Goal: Task Accomplishment & Management: Manage account settings

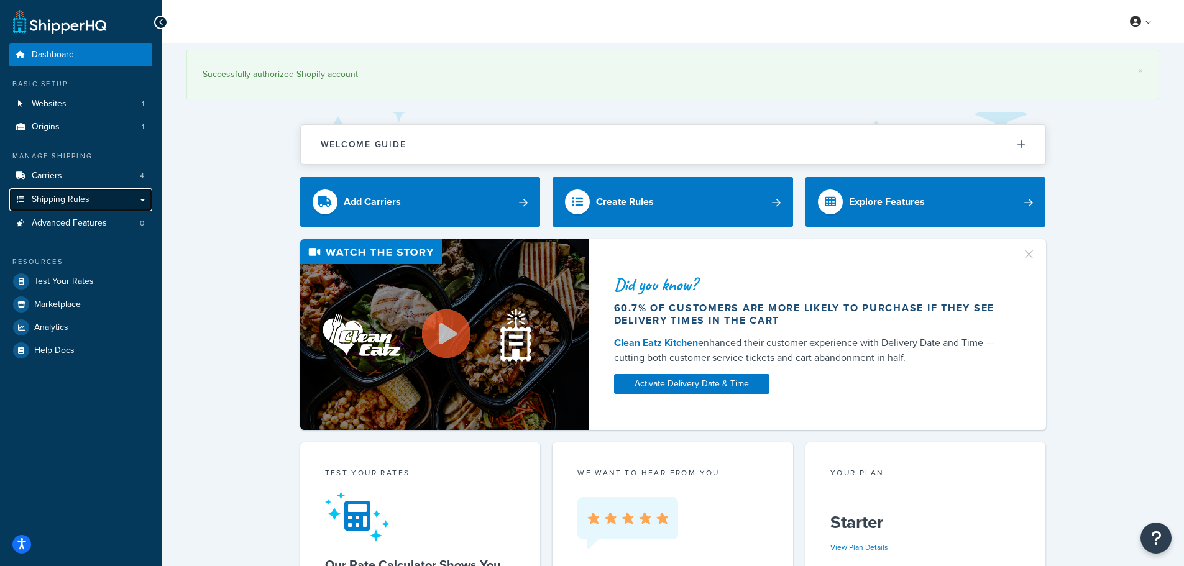
click at [88, 200] on span "Shipping Rules" at bounding box center [61, 200] width 58 height 11
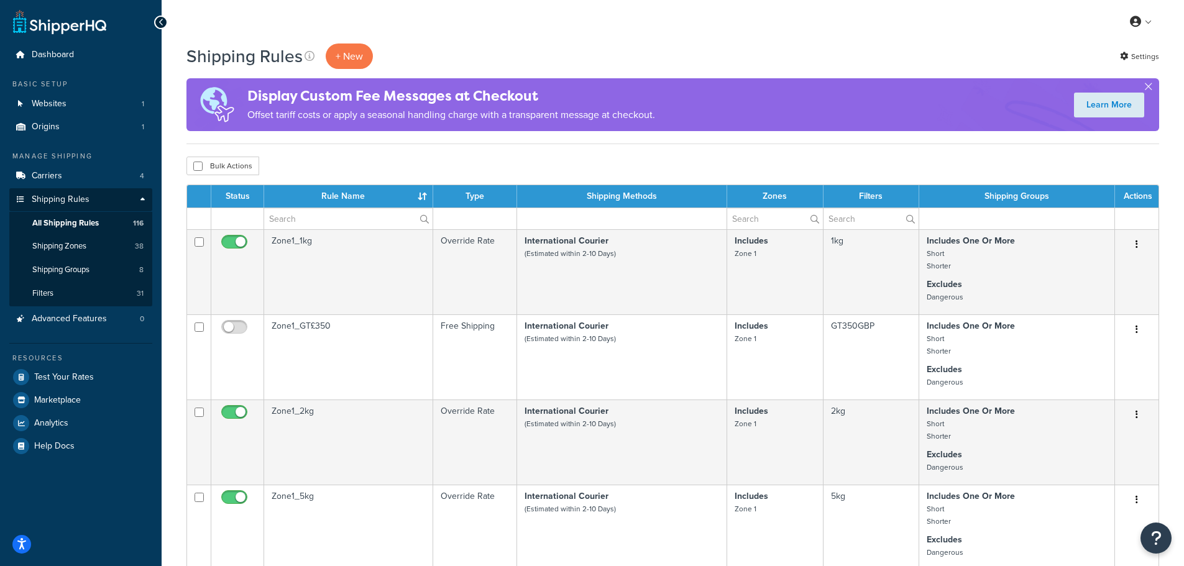
click at [607, 214] on td at bounding box center [622, 219] width 210 height 22
click at [351, 220] on input "text" at bounding box center [348, 218] width 168 height 21
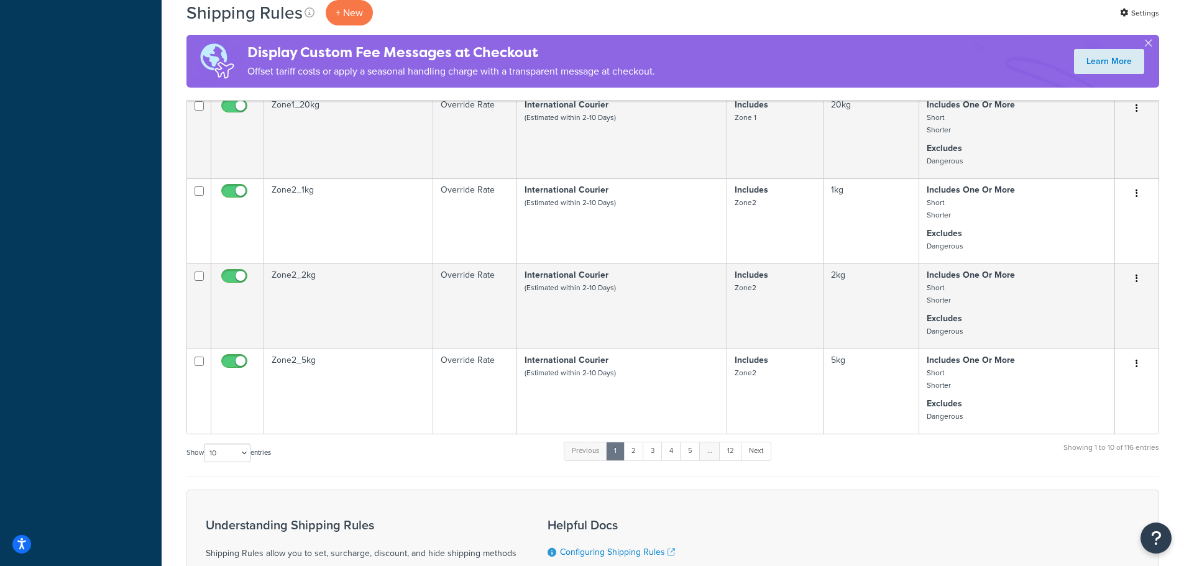
scroll to position [684, 0]
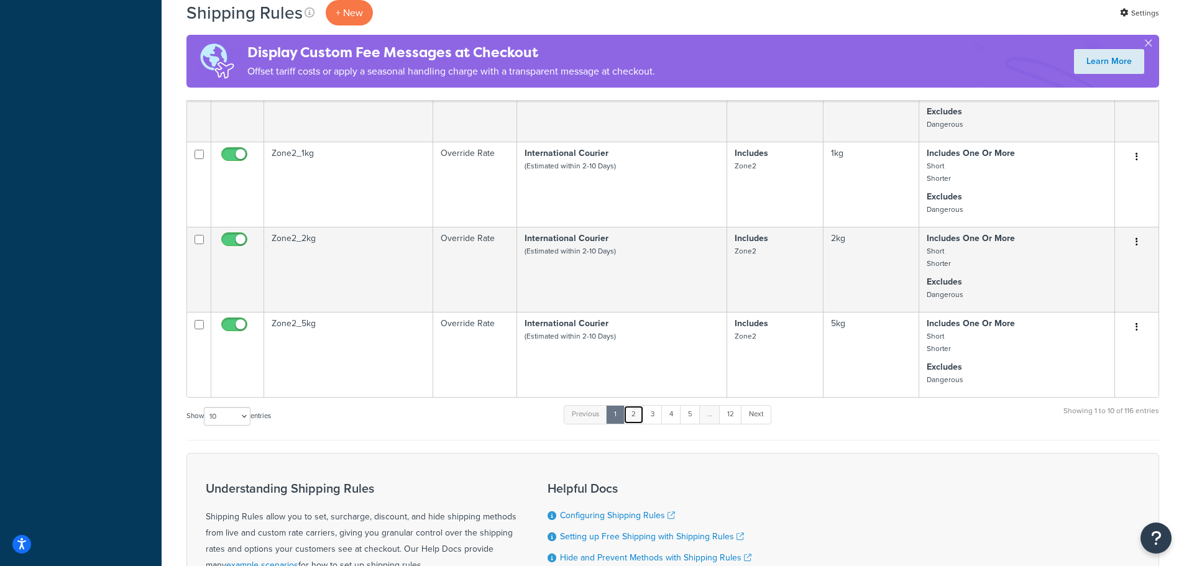
click at [629, 411] on link "2" at bounding box center [633, 414] width 21 height 19
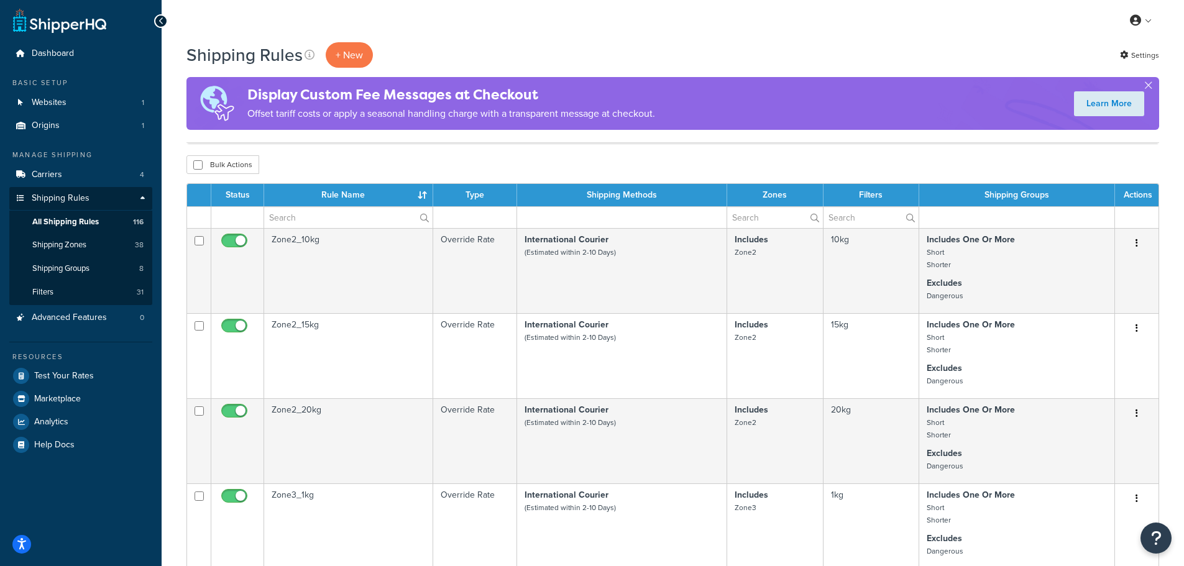
scroll to position [0, 0]
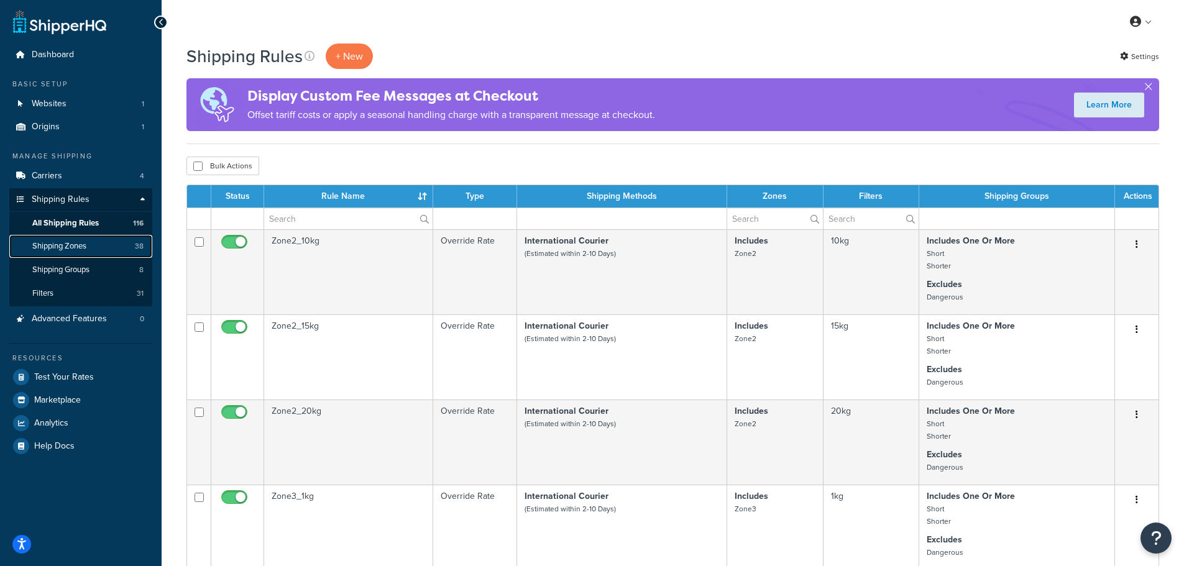
click at [80, 239] on link "Shipping Zones 38" at bounding box center [80, 246] width 143 height 23
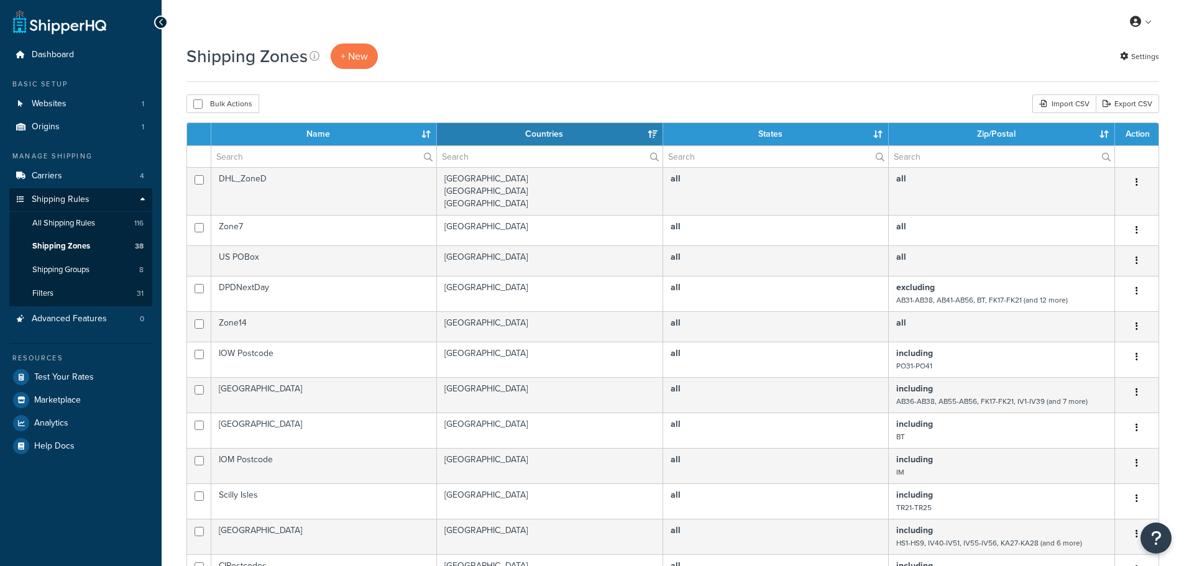
select select "15"
click at [76, 266] on span "Shipping Groups" at bounding box center [60, 270] width 57 height 11
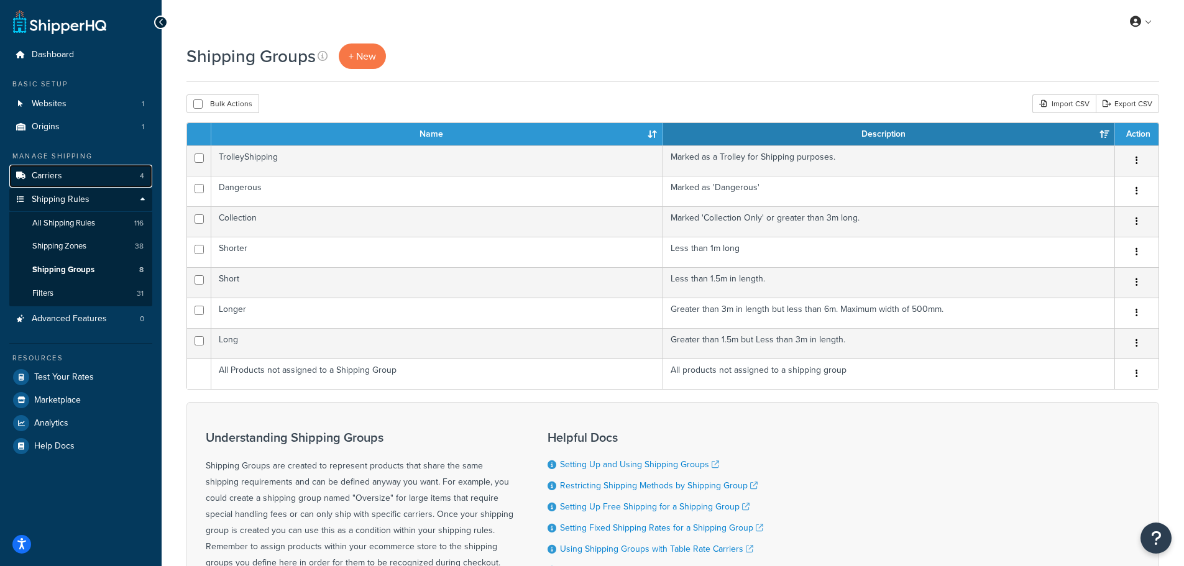
click at [85, 173] on link "Carriers 4" at bounding box center [80, 176] width 143 height 23
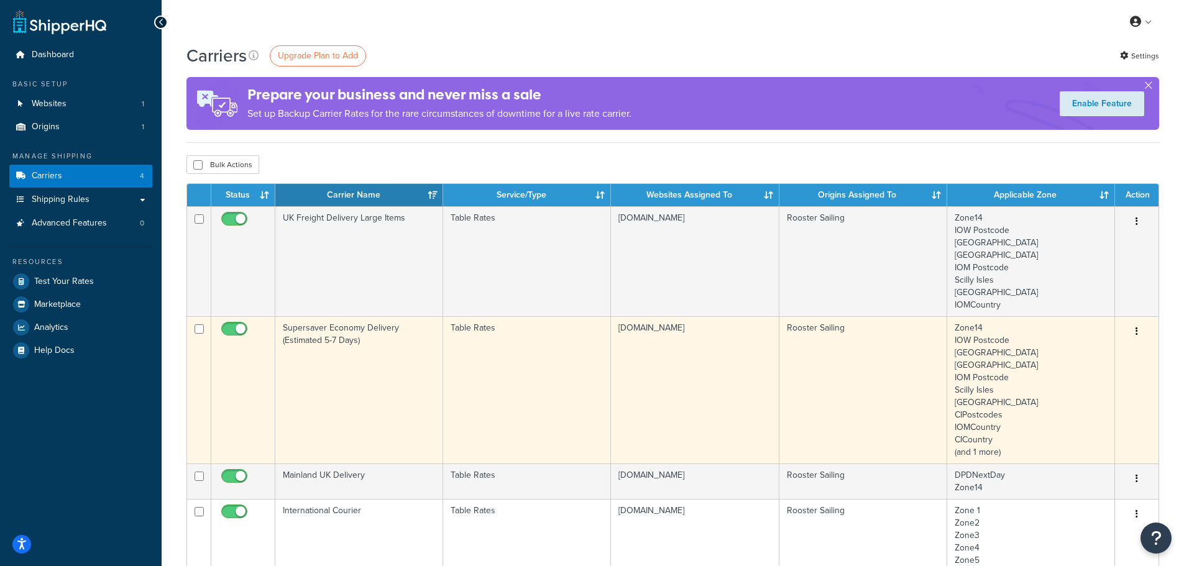
click at [323, 335] on td "Supersaver Economy Delivery (Estimated 5-7 Days)" at bounding box center [359, 389] width 168 height 147
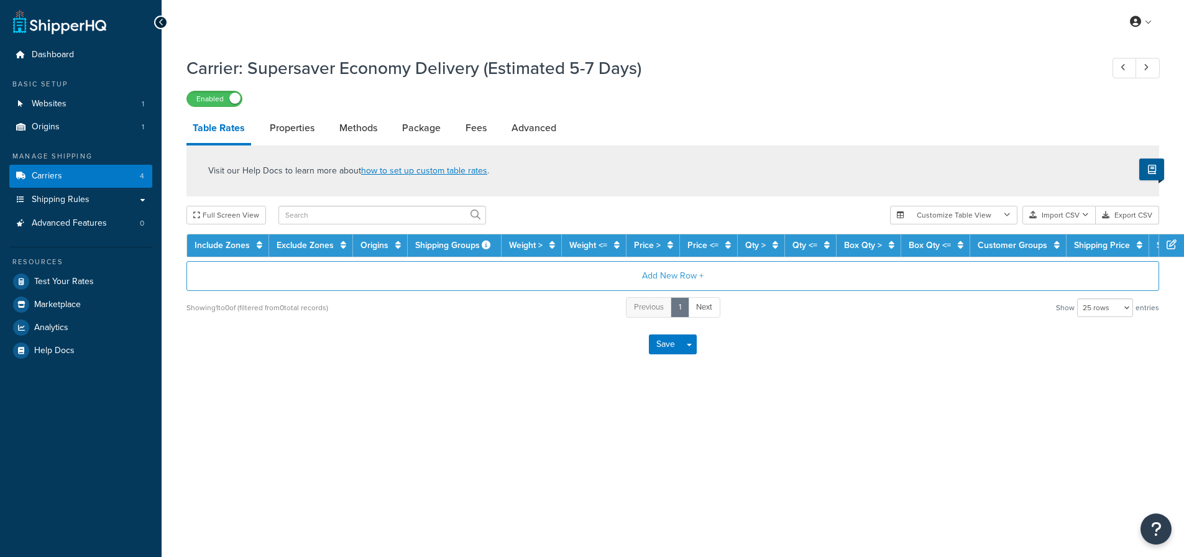
select select "25"
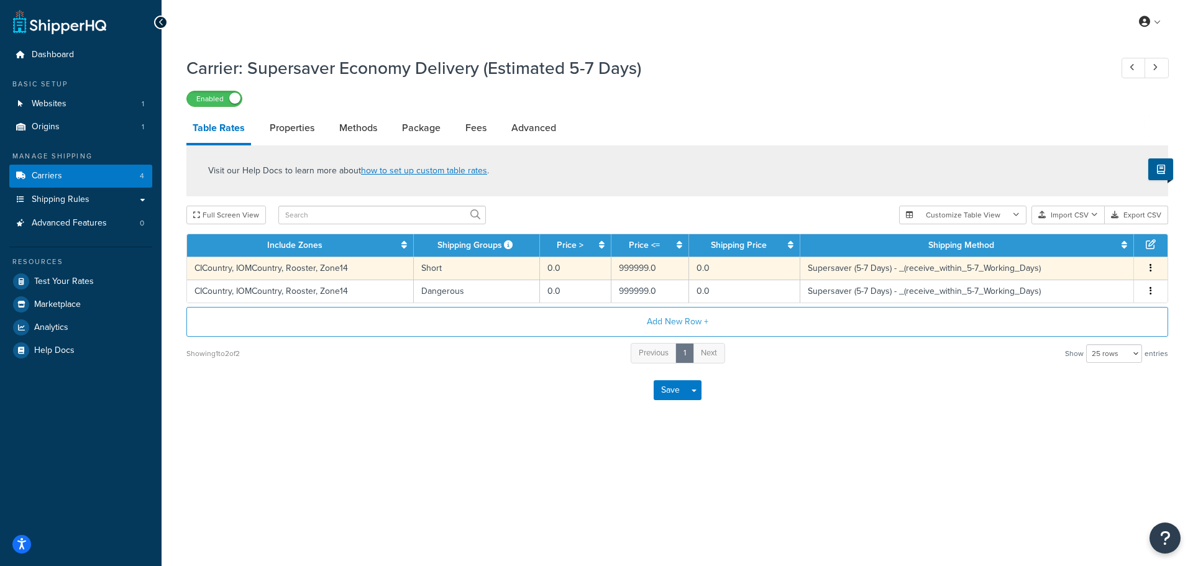
click at [905, 276] on td "Supersaver (5-7 Days) - _(receive_within_5-7_Working_Days)" at bounding box center [968, 268] width 334 height 23
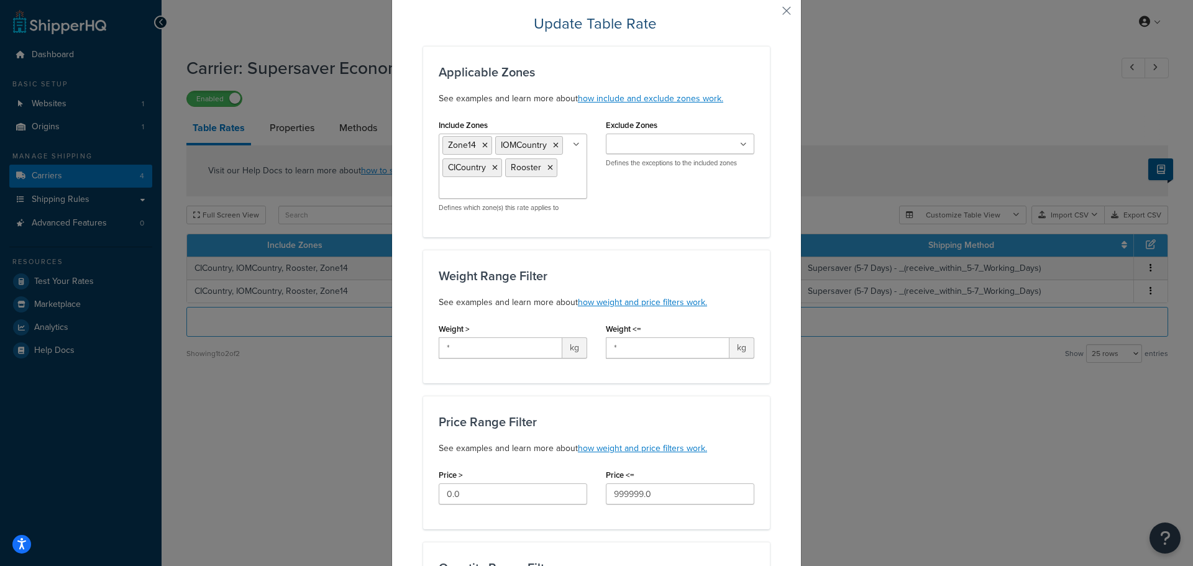
scroll to position [25, 0]
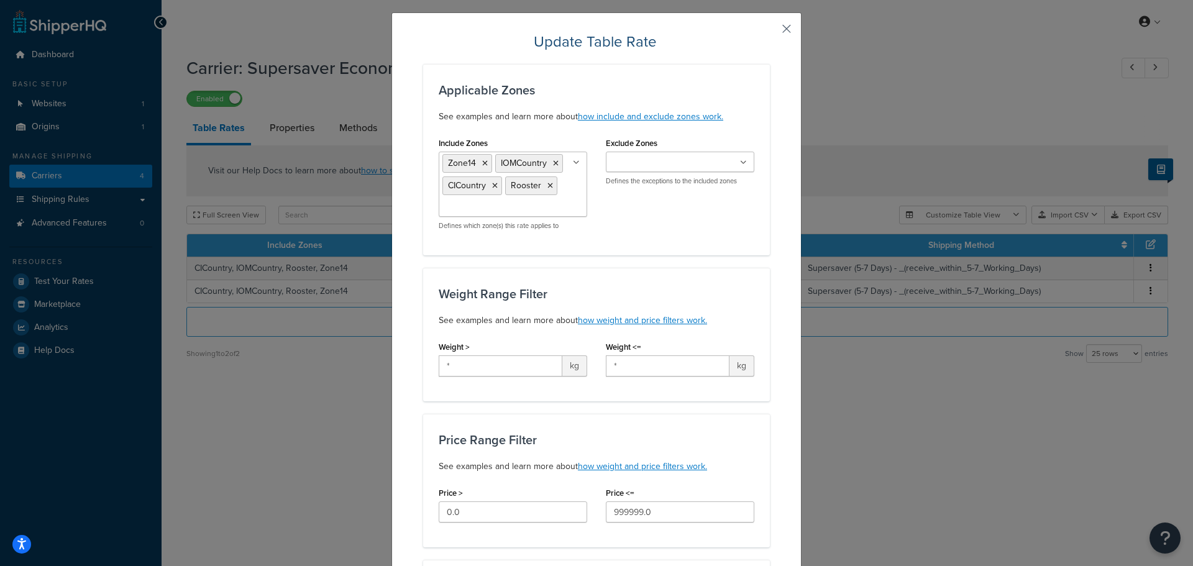
click at [770, 32] on button "button" at bounding box center [768, 33] width 3 height 3
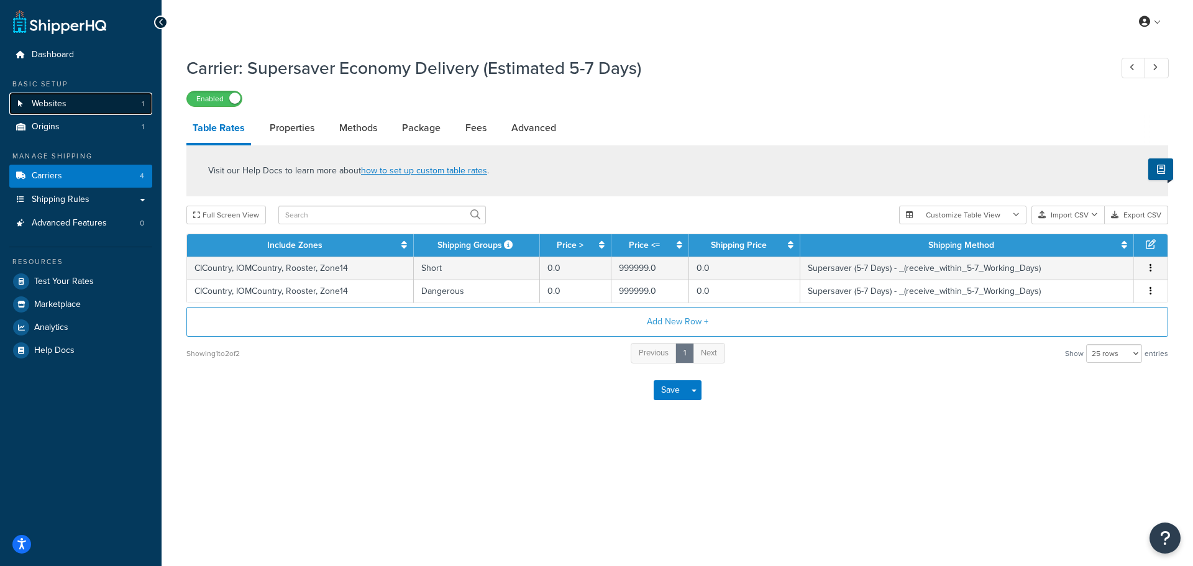
click at [61, 104] on span "Websites" at bounding box center [49, 104] width 35 height 11
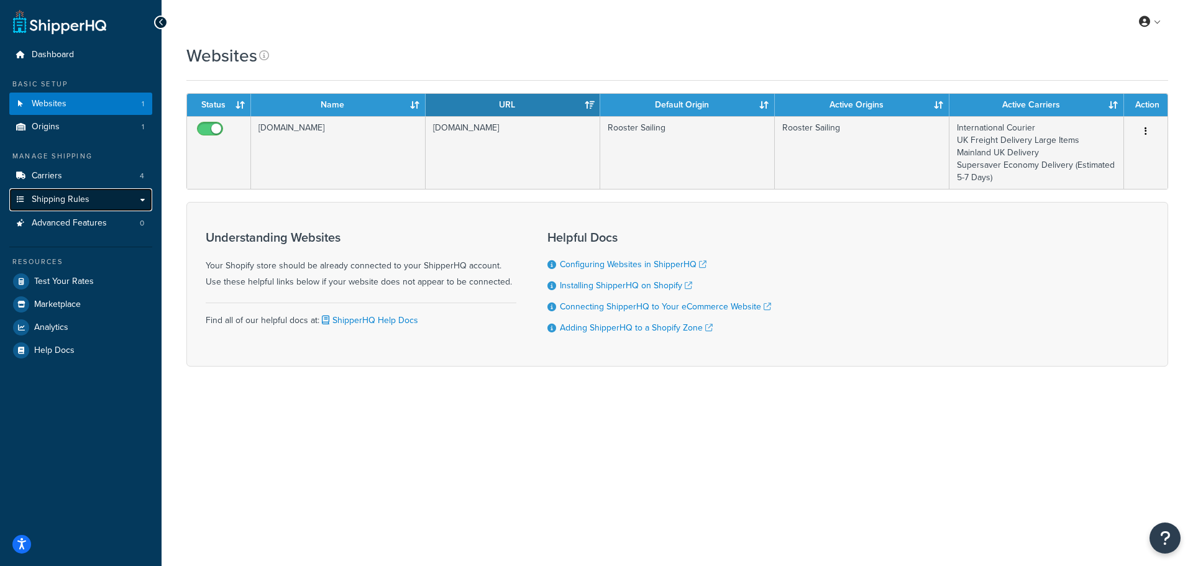
click at [61, 195] on span "Shipping Rules" at bounding box center [61, 200] width 58 height 11
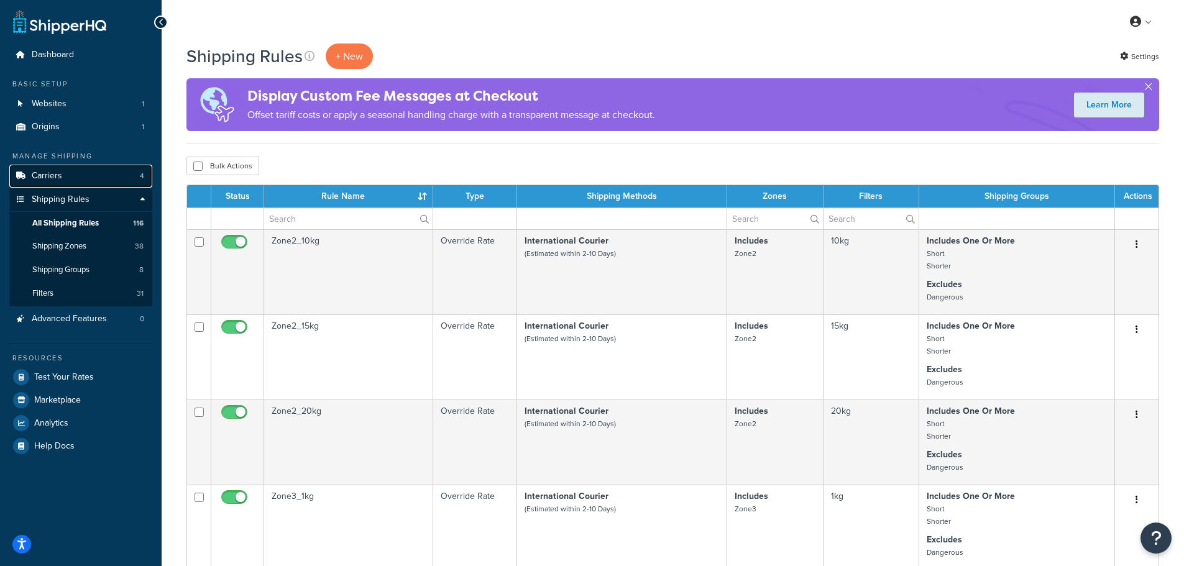
click at [57, 171] on span "Carriers" at bounding box center [47, 176] width 30 height 11
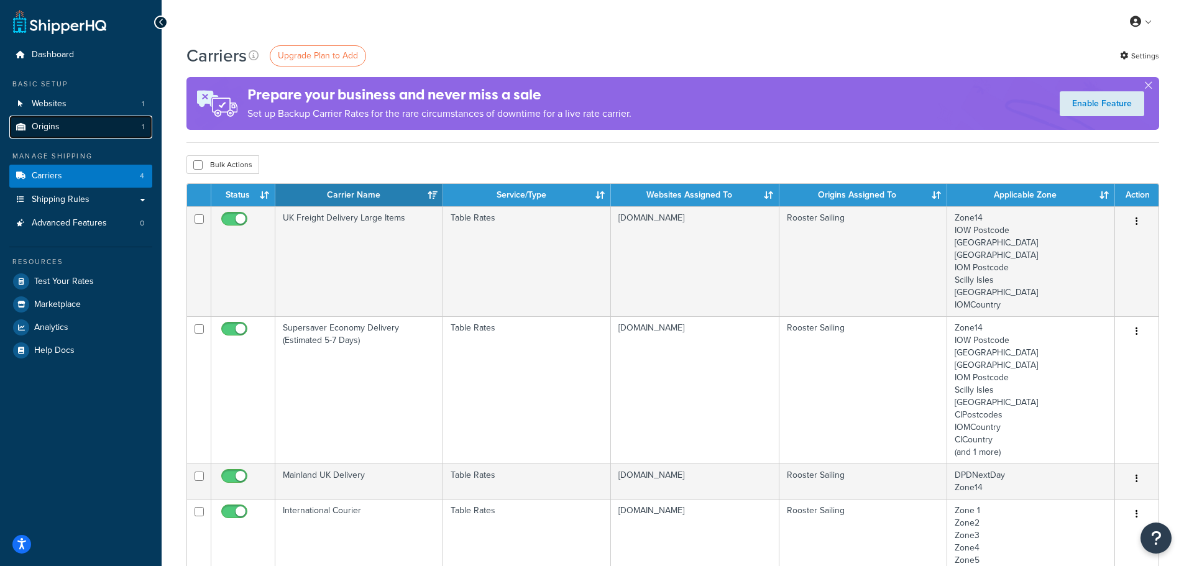
click at [62, 126] on link "Origins 1" at bounding box center [80, 127] width 143 height 23
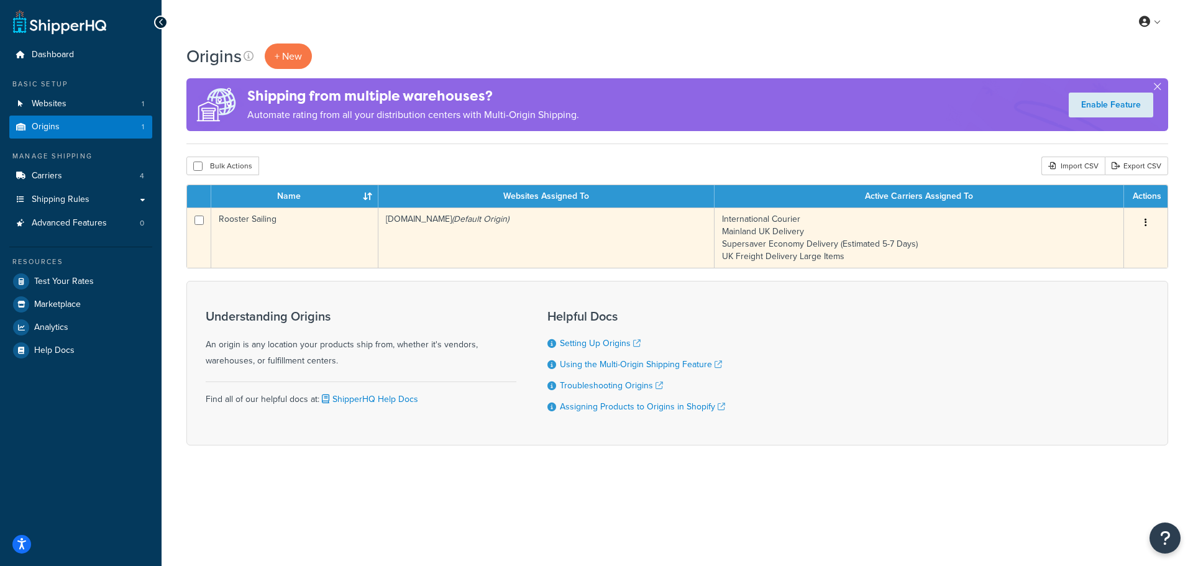
click at [771, 237] on td "International Courier Mainland UK Delivery Supersaver Economy Delivery (Estimat…" at bounding box center [920, 238] width 410 height 60
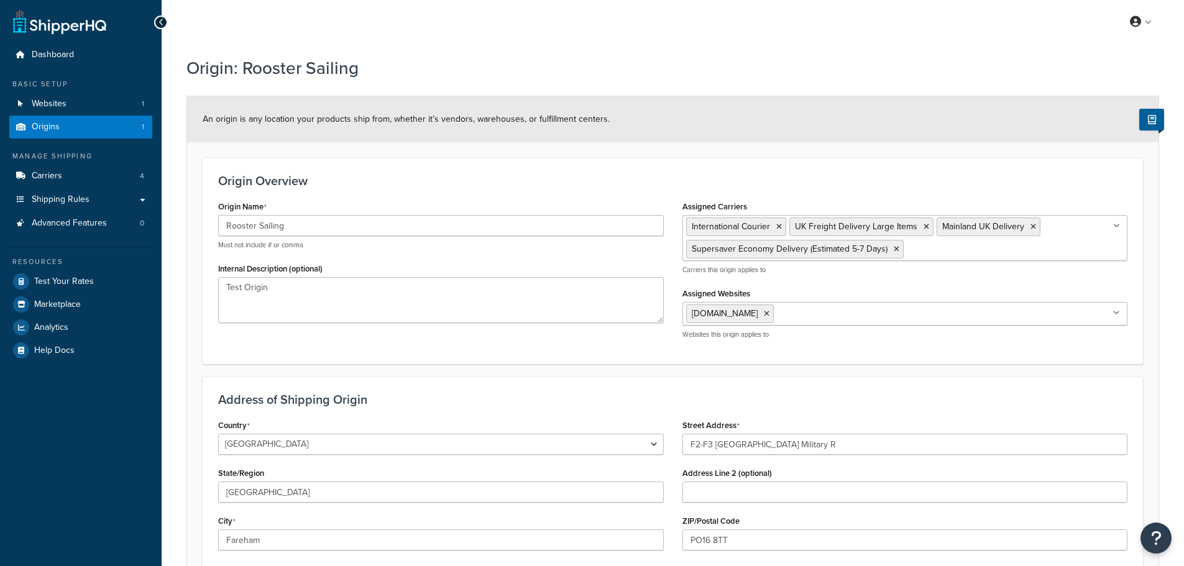
select select "1226"
click at [64, 60] on span "Dashboard" at bounding box center [53, 55] width 42 height 11
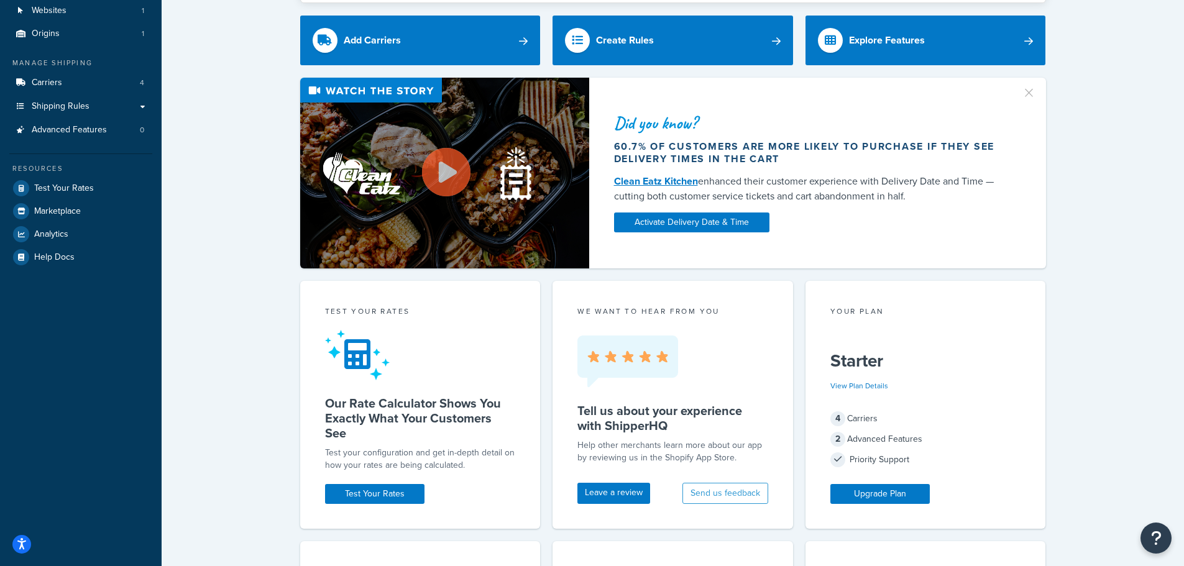
scroll to position [62, 0]
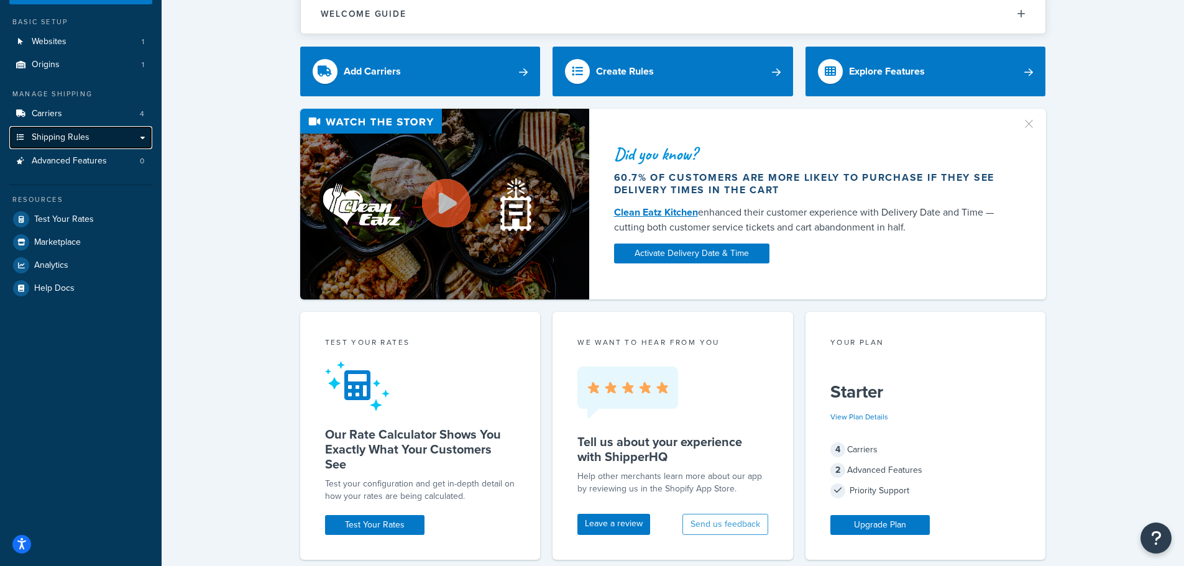
click at [53, 134] on span "Shipping Rules" at bounding box center [61, 137] width 58 height 11
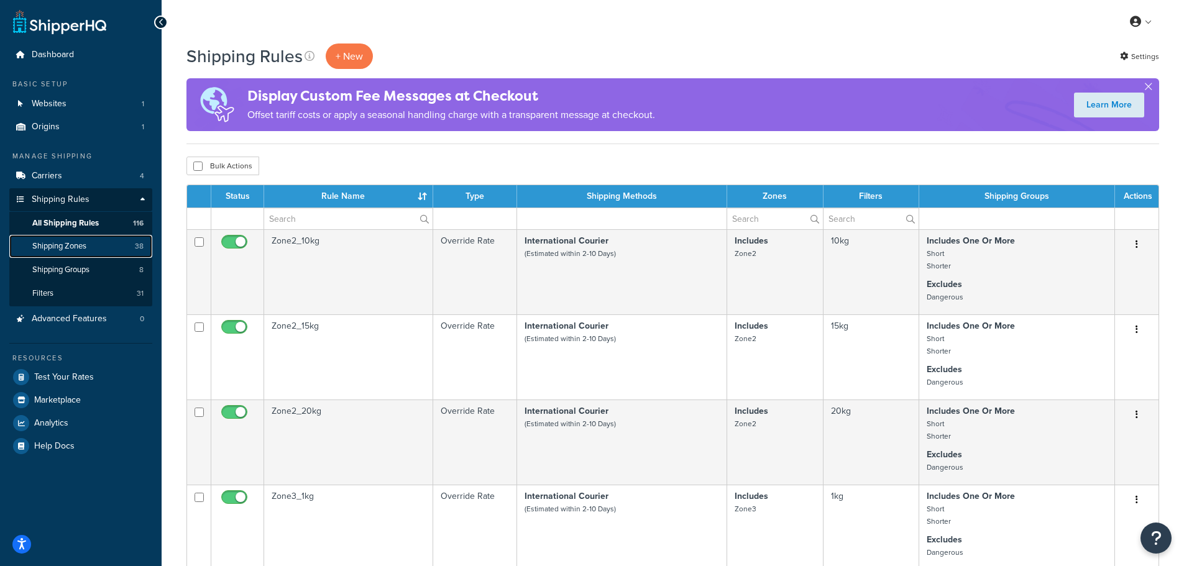
click at [68, 241] on span "Shipping Zones" at bounding box center [59, 246] width 54 height 11
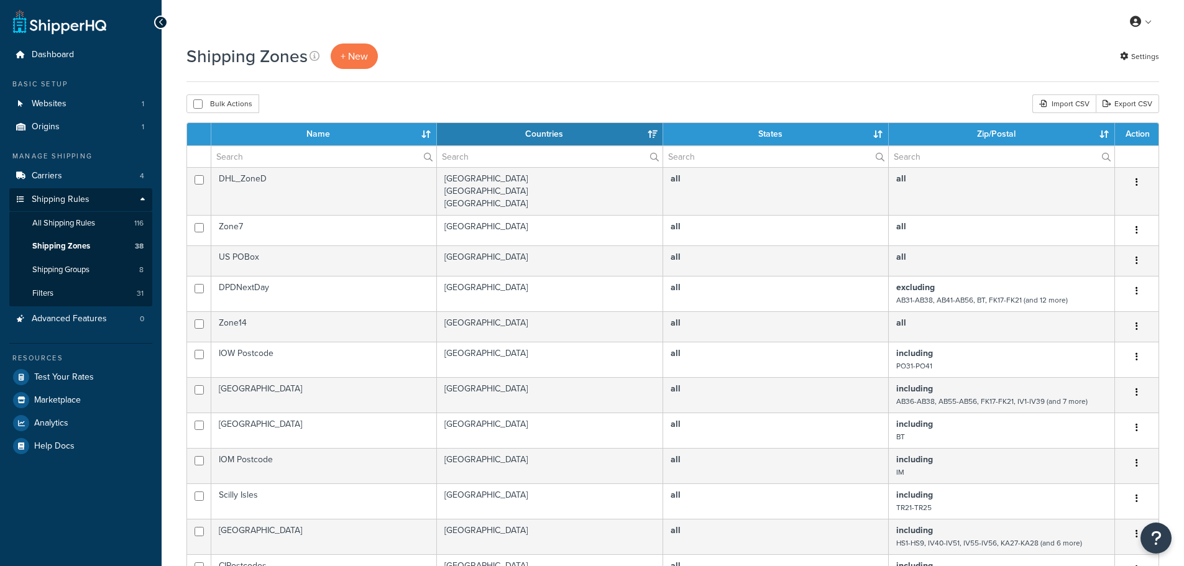
select select "15"
click at [71, 297] on link "Filters 31" at bounding box center [80, 293] width 143 height 23
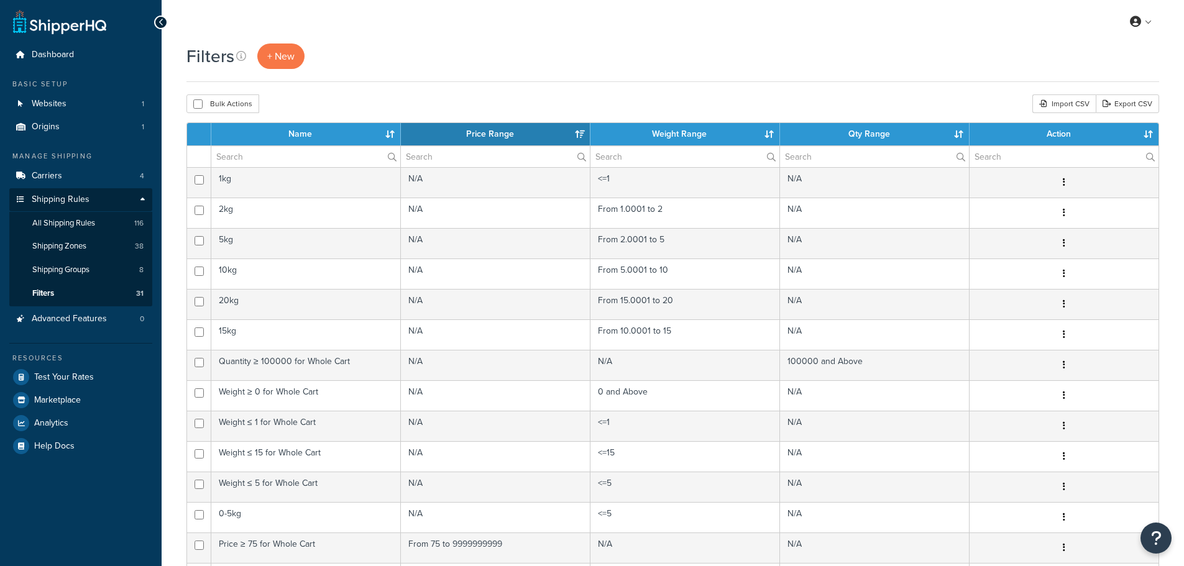
select select "15"
click at [81, 263] on link "Shipping Groups 8" at bounding box center [80, 270] width 143 height 23
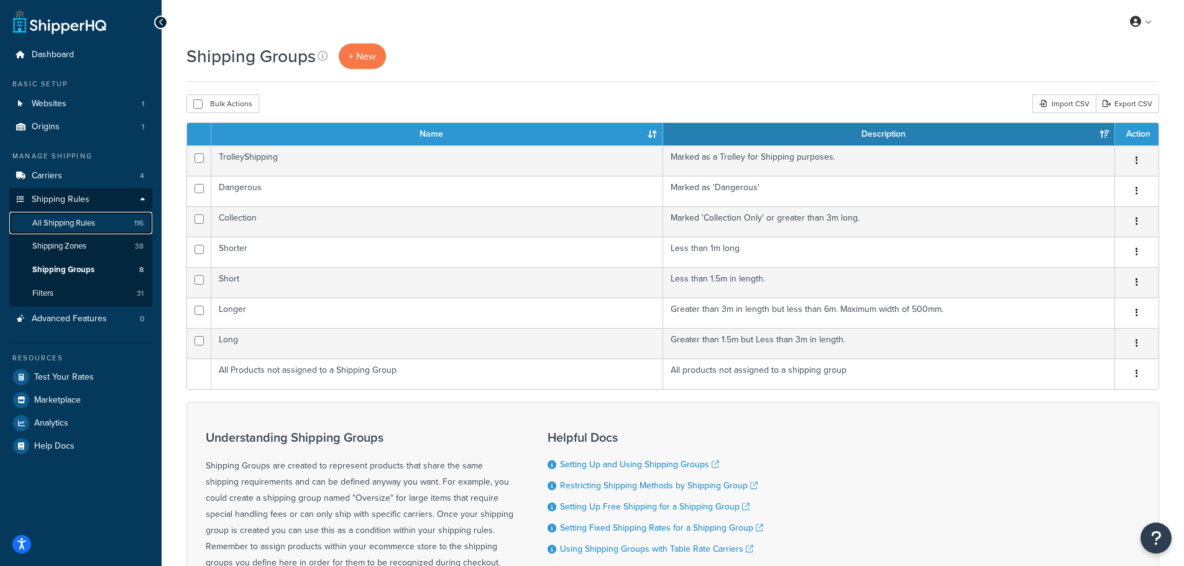
click at [85, 224] on span "All Shipping Rules" at bounding box center [63, 223] width 63 height 11
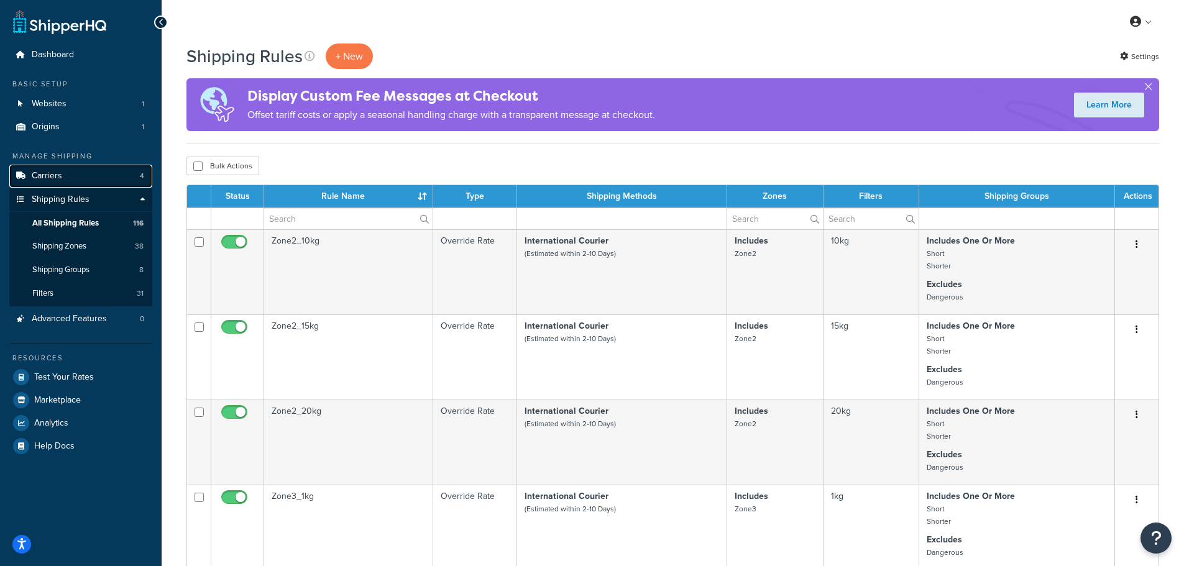
click at [88, 169] on link "Carriers 4" at bounding box center [80, 176] width 143 height 23
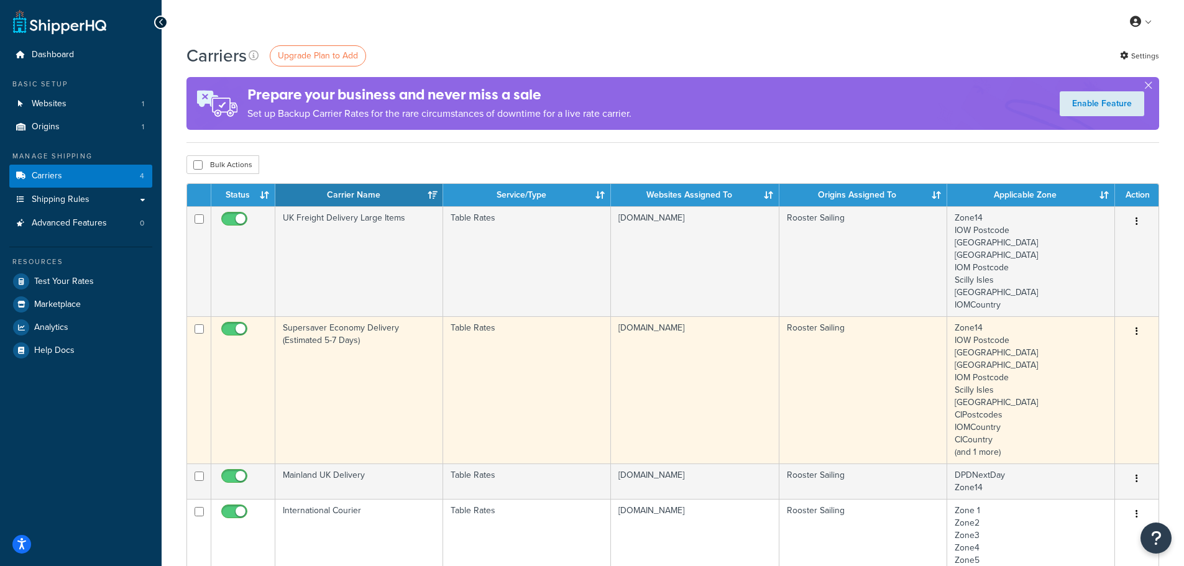
click at [336, 332] on td "Supersaver Economy Delivery (Estimated 5-7 Days)" at bounding box center [359, 389] width 168 height 147
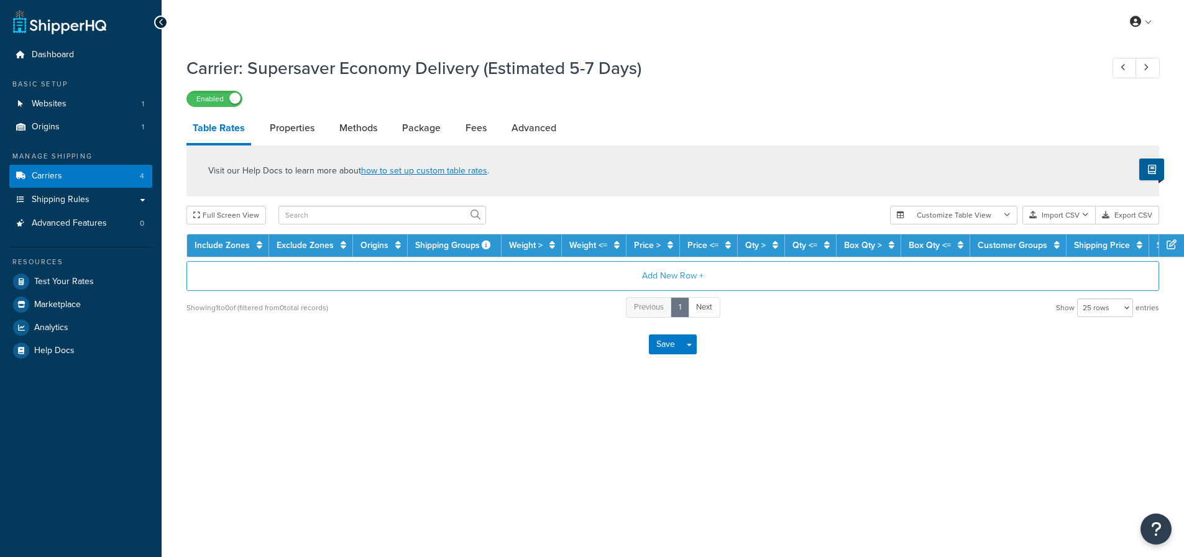
select select "25"
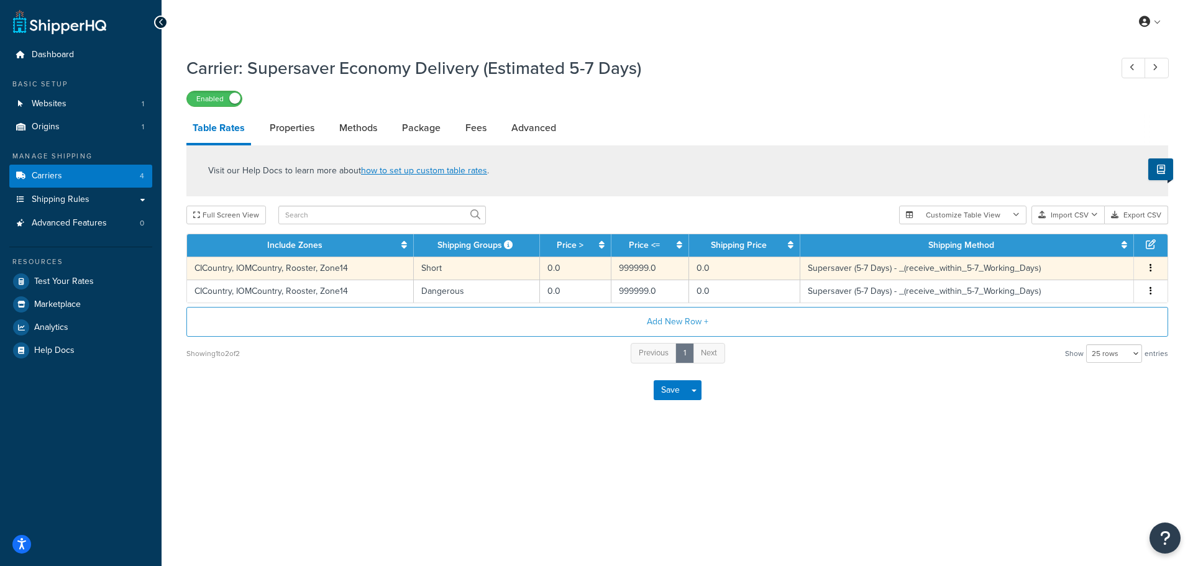
click at [934, 265] on td "Supersaver (5-7 Days) - _(receive_within_5-7_Working_Days)" at bounding box center [968, 268] width 334 height 23
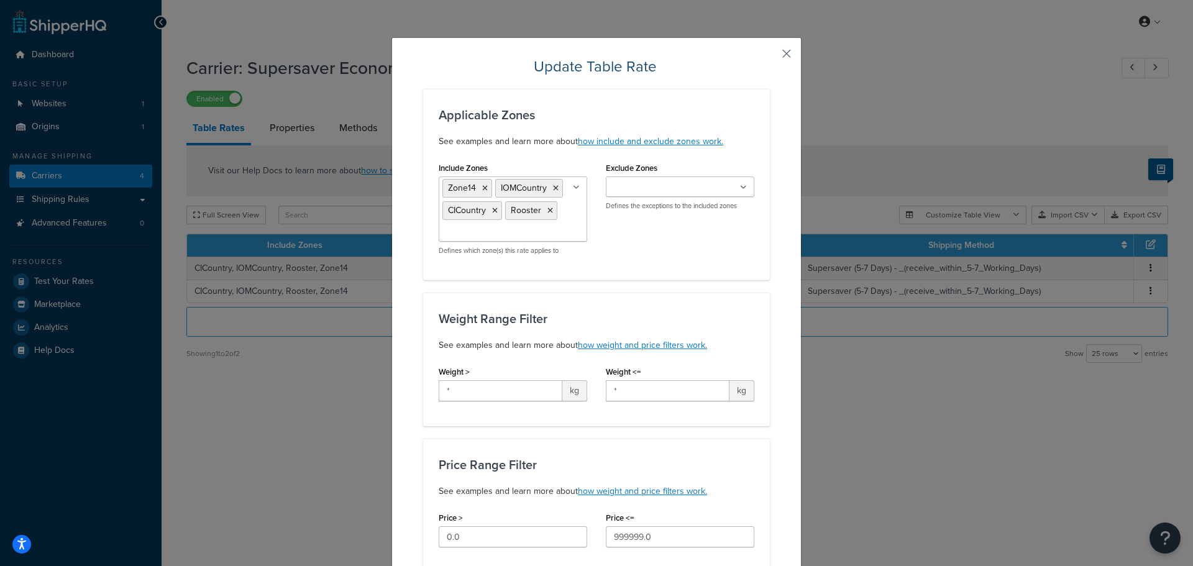
click at [770, 57] on button "button" at bounding box center [768, 58] width 3 height 3
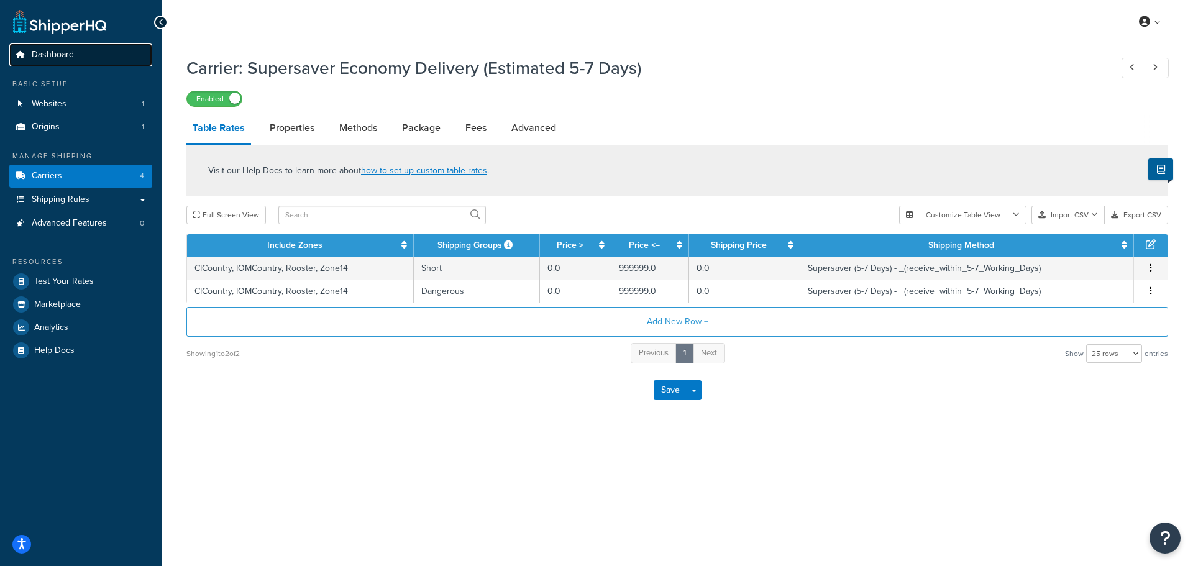
click at [92, 53] on link "Dashboard" at bounding box center [80, 55] width 143 height 23
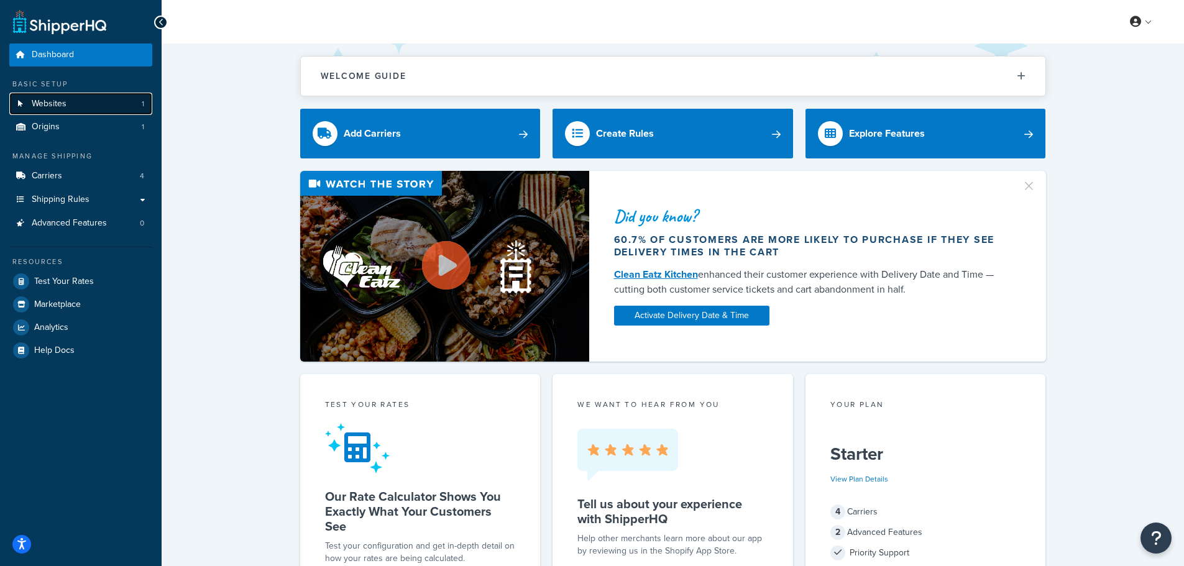
click at [93, 101] on link "Websites 1" at bounding box center [80, 104] width 143 height 23
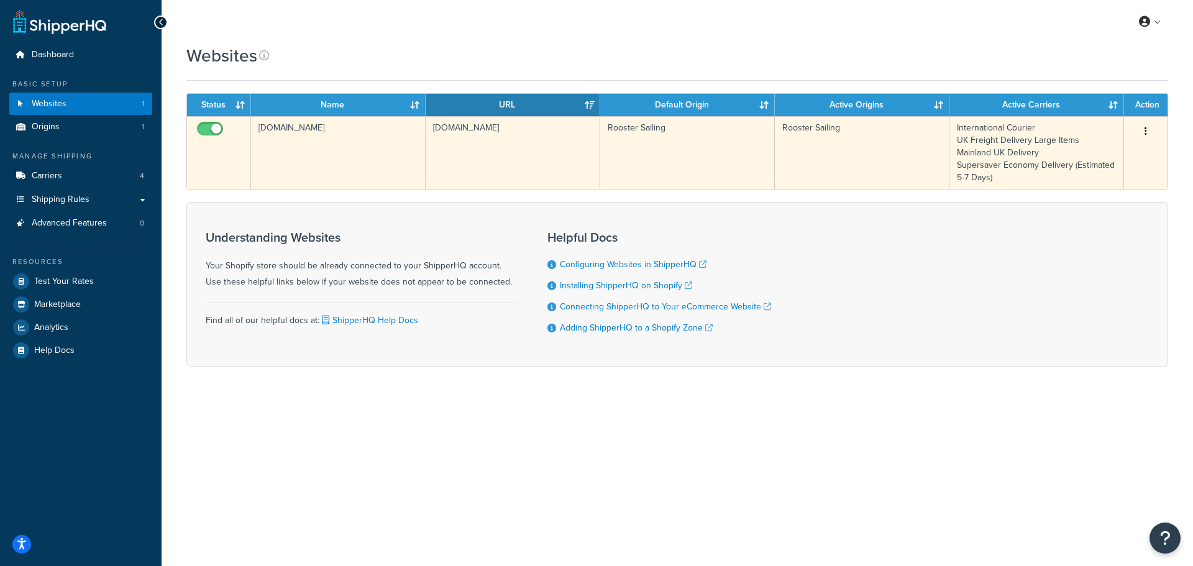
click at [1048, 144] on td "International Courier UK Freight Delivery Large Items Mainland UK Delivery Supe…" at bounding box center [1037, 152] width 175 height 73
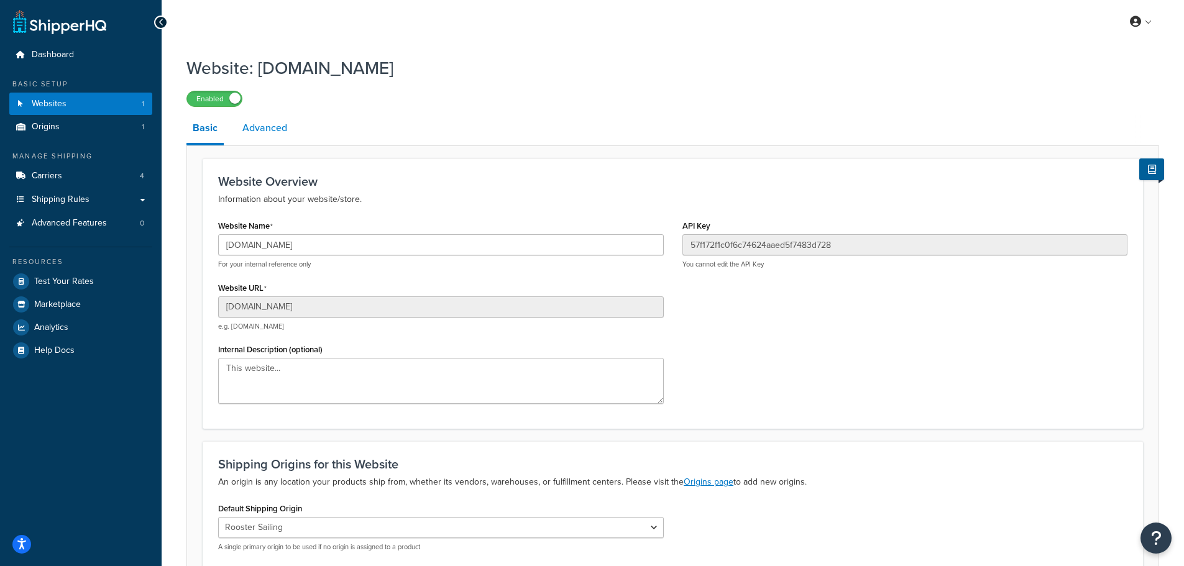
click at [264, 127] on link "Advanced" at bounding box center [264, 128] width 57 height 30
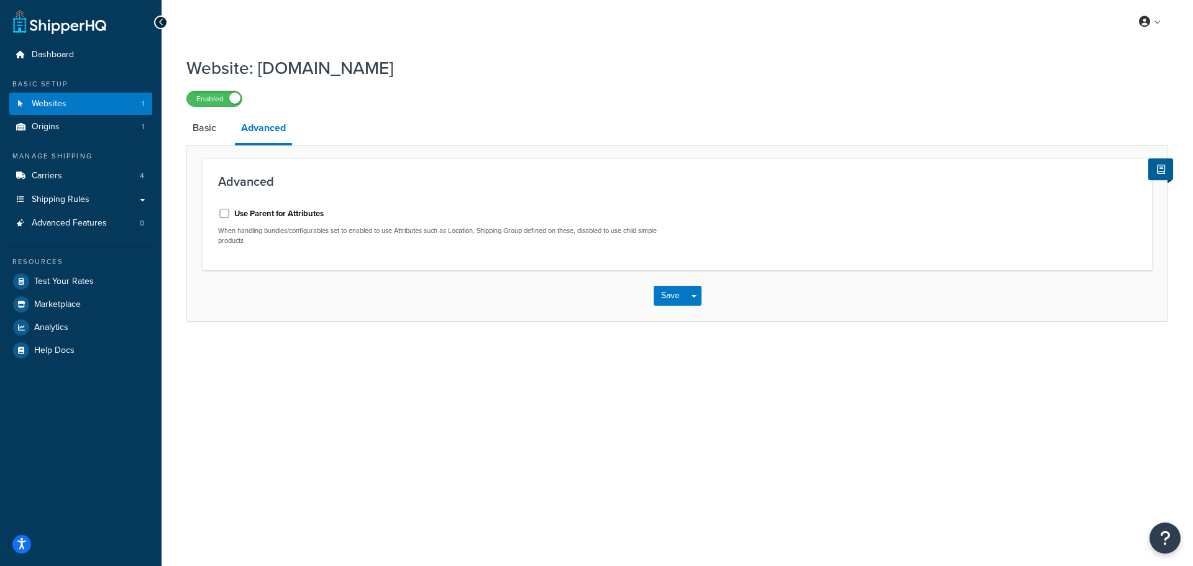
click at [224, 129] on li "Basic" at bounding box center [210, 128] width 48 height 30
click at [216, 132] on link "Basic" at bounding box center [204, 128] width 36 height 30
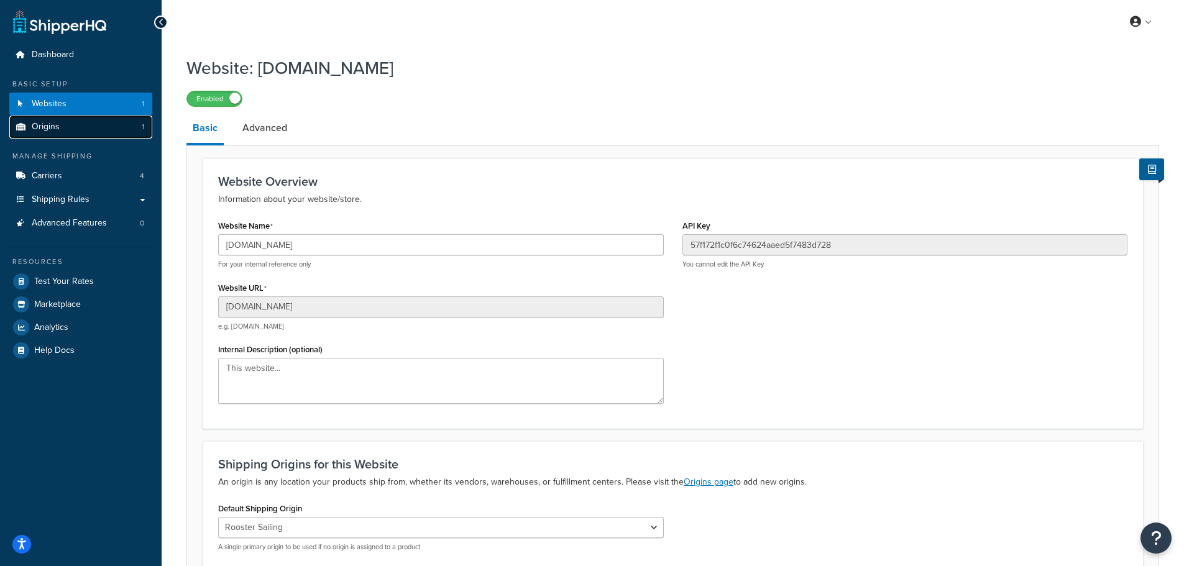
click at [76, 120] on link "Origins 1" at bounding box center [80, 127] width 143 height 23
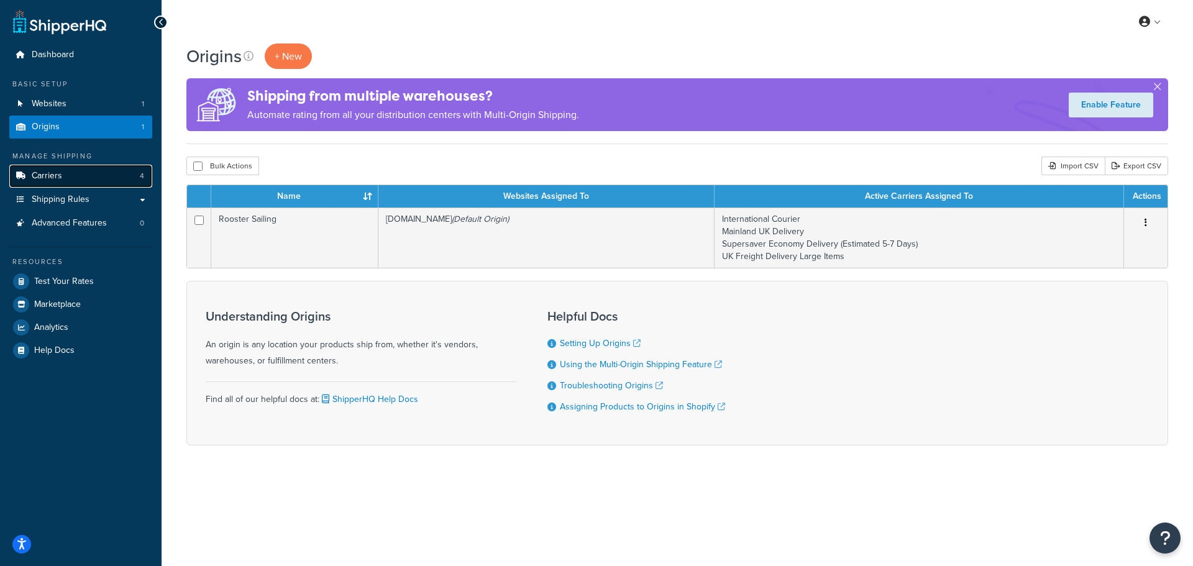
click at [70, 170] on link "Carriers 4" at bounding box center [80, 176] width 143 height 23
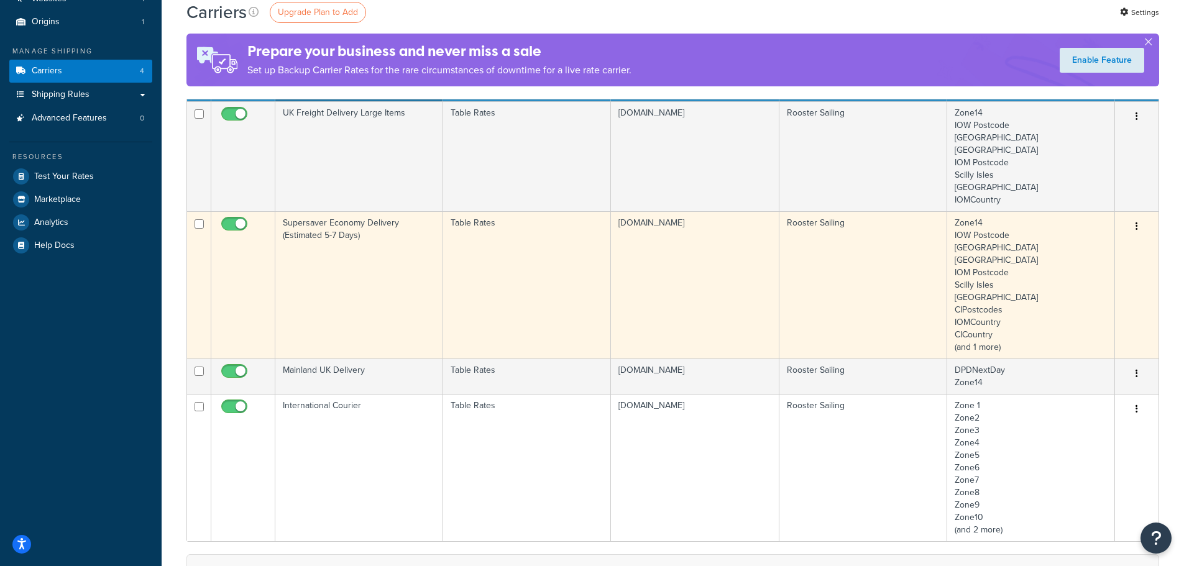
scroll to position [124, 0]
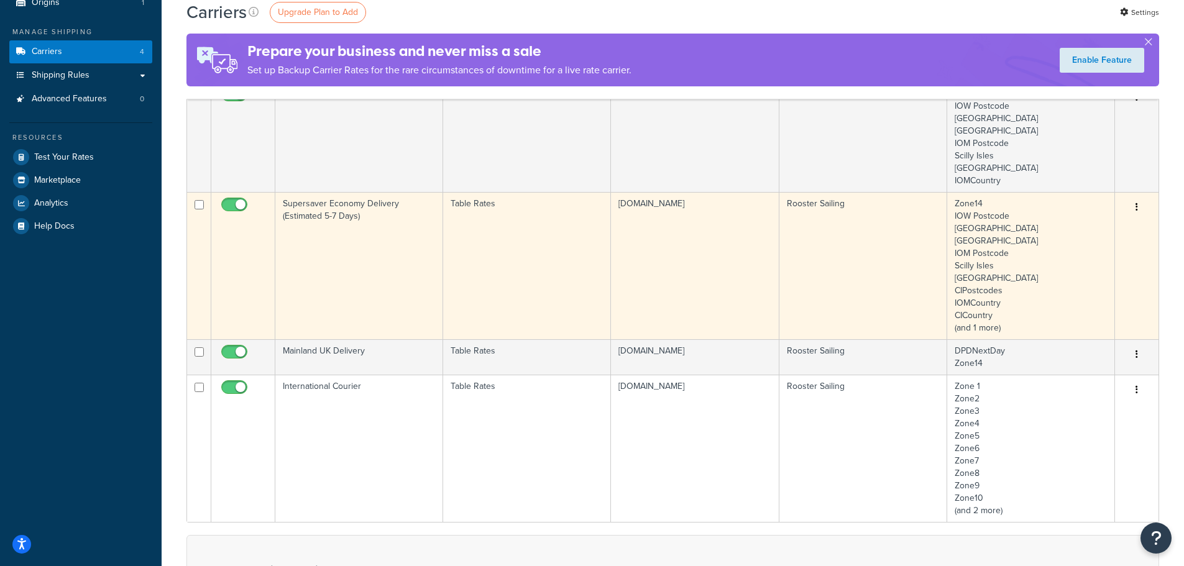
click at [324, 214] on td "Supersaver Economy Delivery (Estimated 5-7 Days)" at bounding box center [359, 265] width 168 height 147
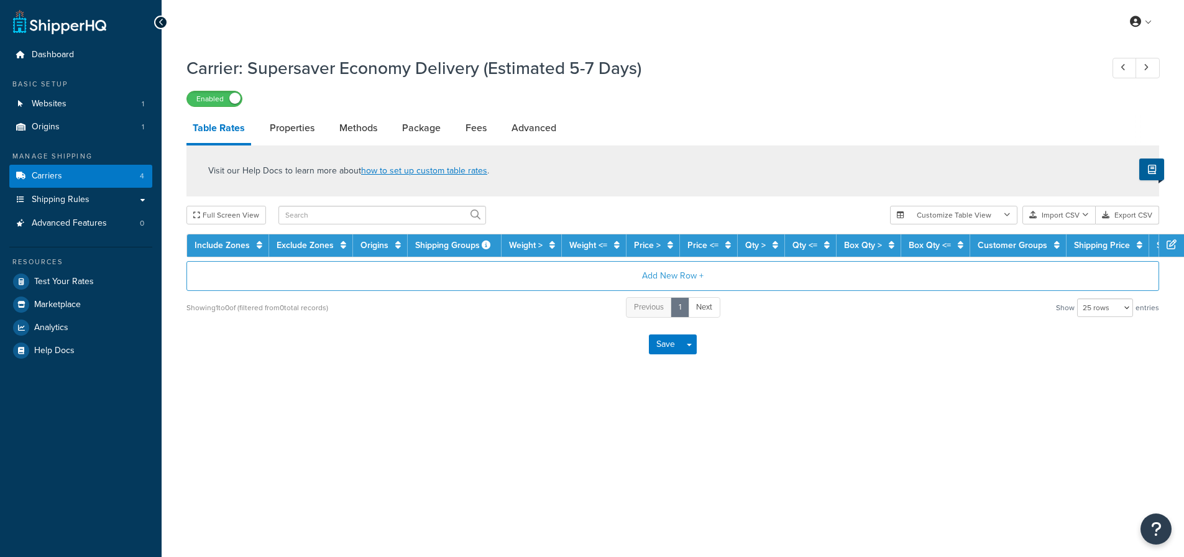
select select "25"
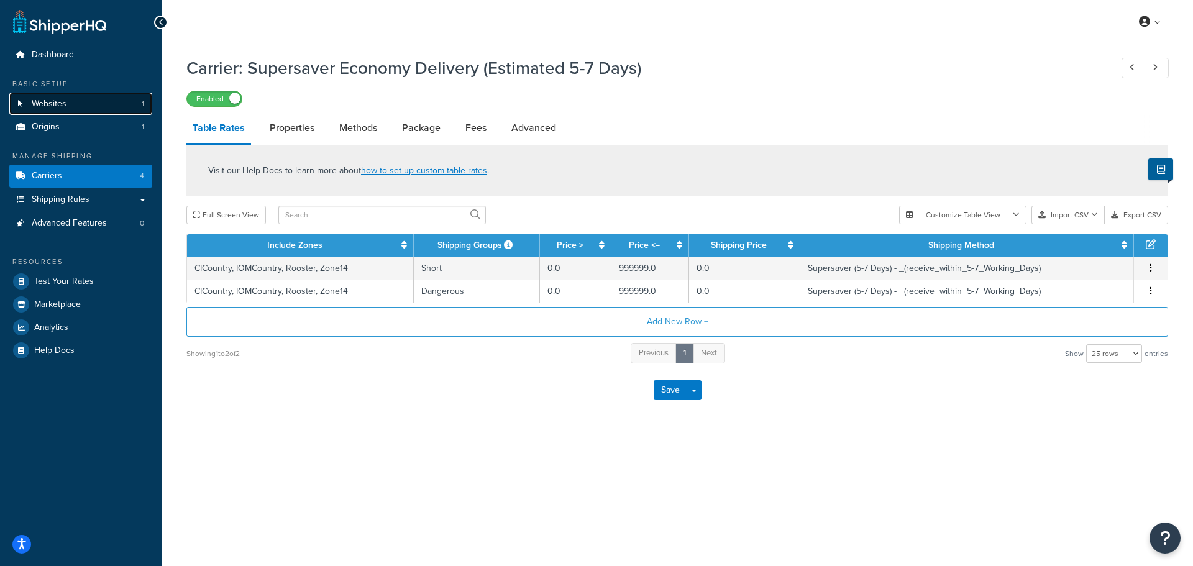
click at [62, 99] on span "Websites" at bounding box center [49, 104] width 35 height 11
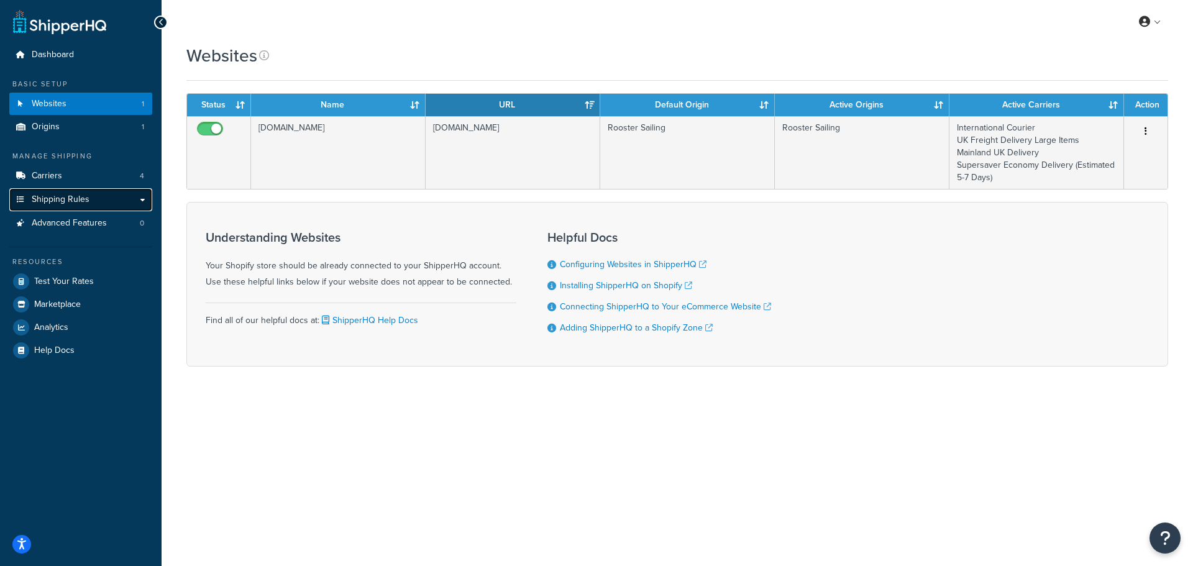
click at [76, 199] on span "Shipping Rules" at bounding box center [61, 200] width 58 height 11
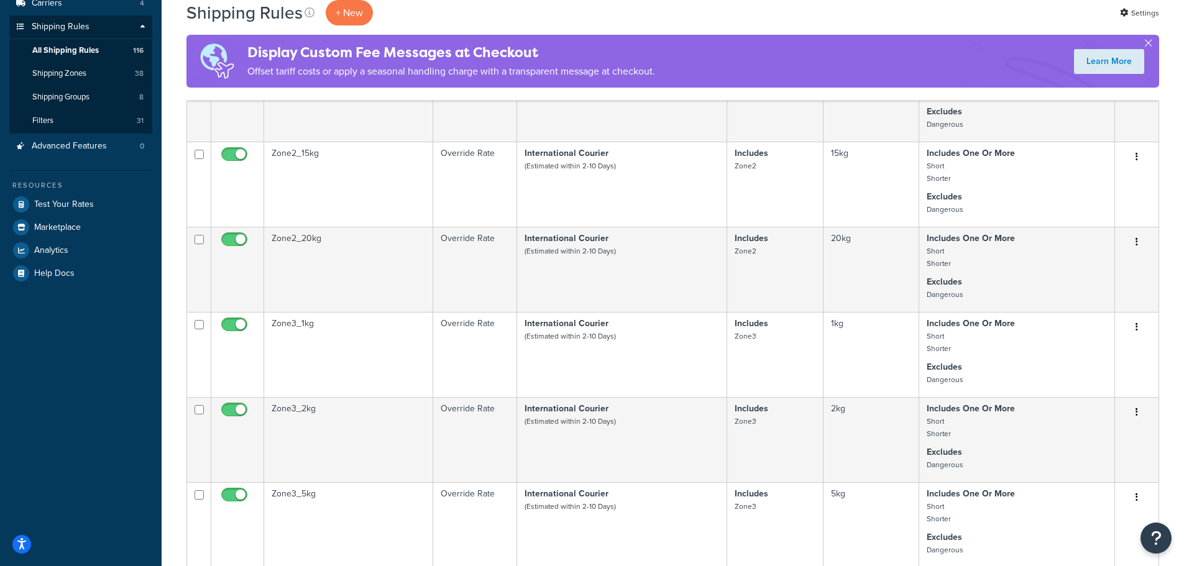
scroll to position [62, 0]
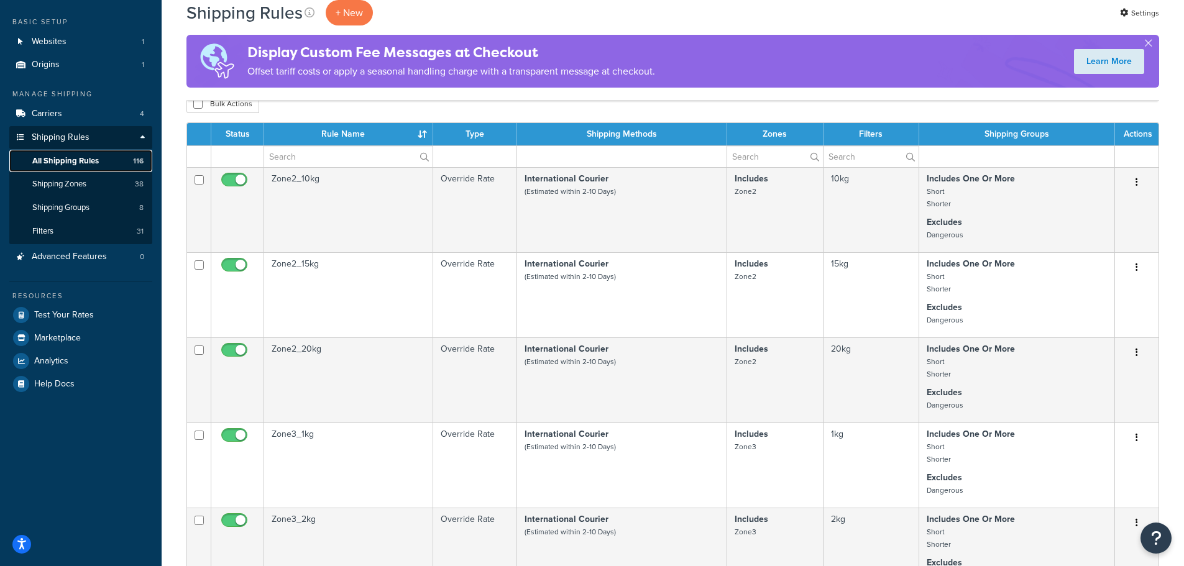
click at [80, 167] on link "All Shipping Rules 116" at bounding box center [80, 161] width 143 height 23
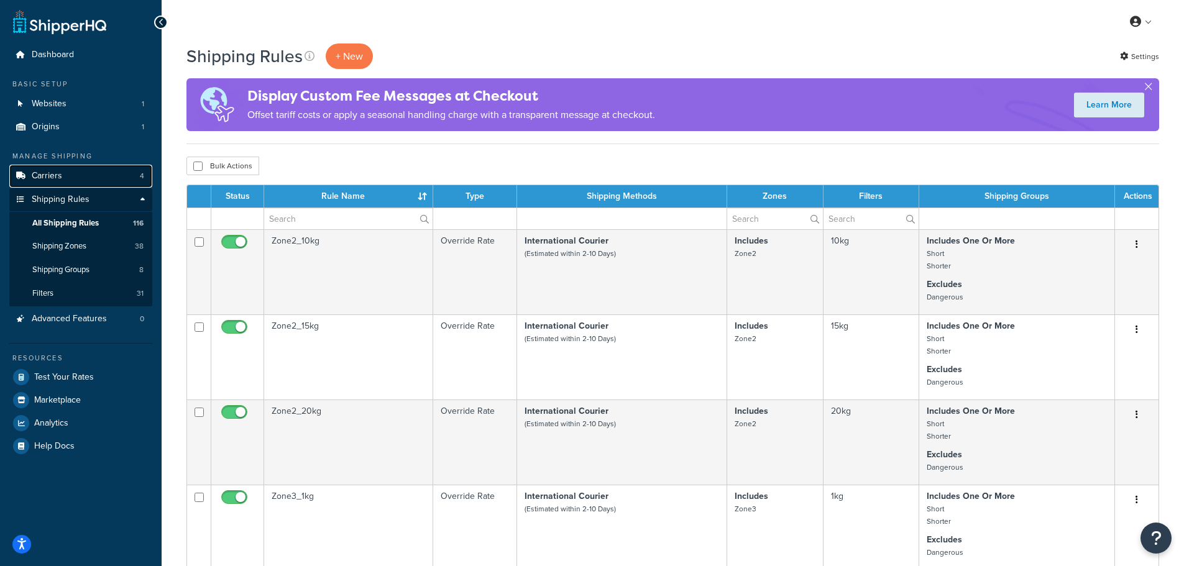
click at [83, 174] on link "Carriers 4" at bounding box center [80, 176] width 143 height 23
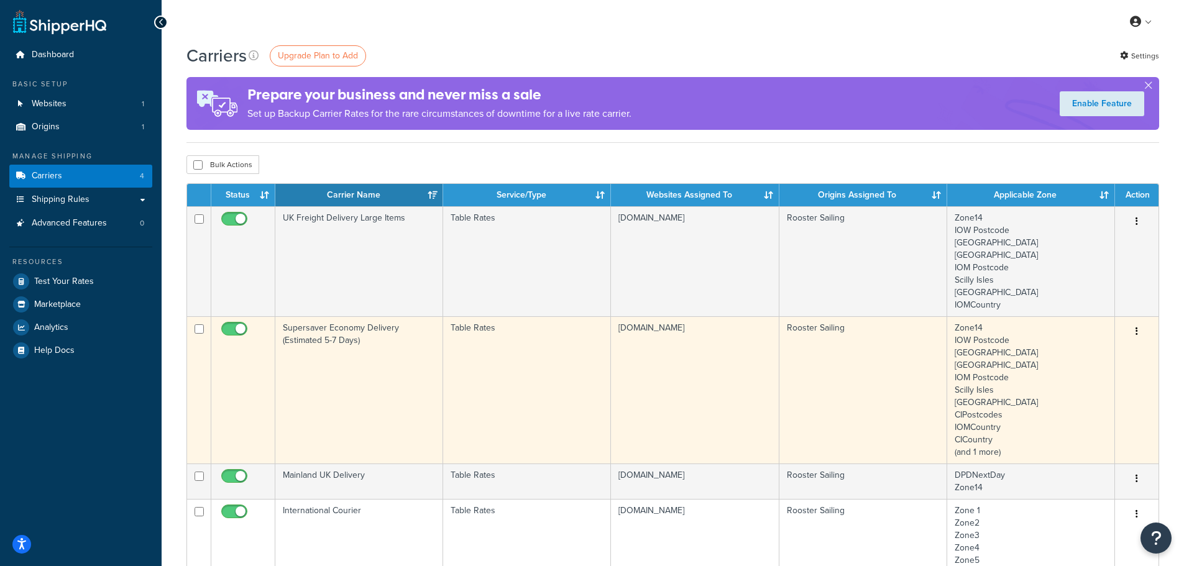
click at [362, 331] on td "Supersaver Economy Delivery (Estimated 5-7 Days)" at bounding box center [359, 389] width 168 height 147
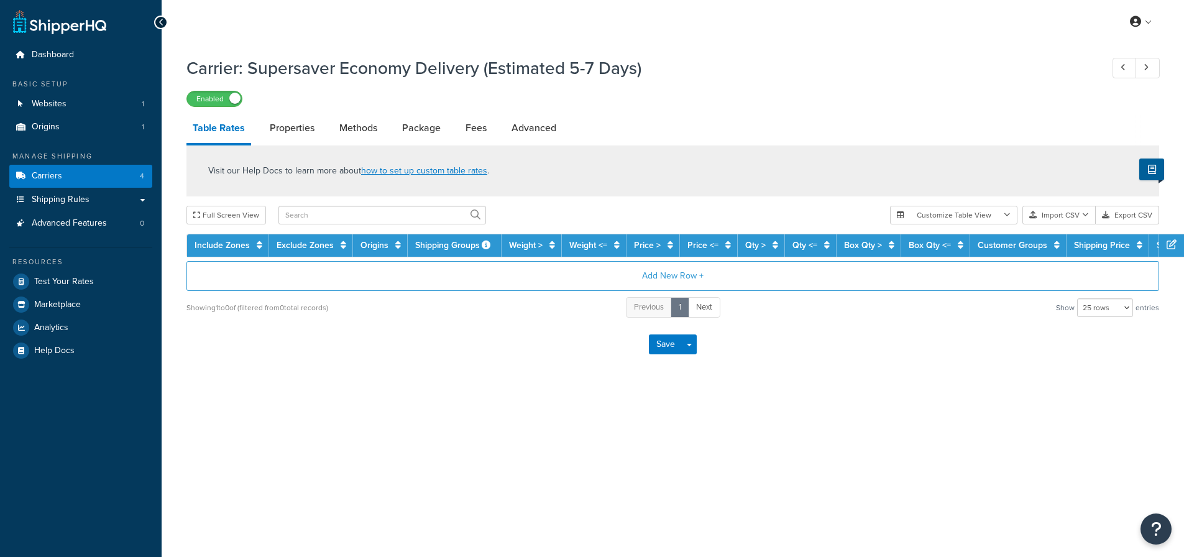
select select "25"
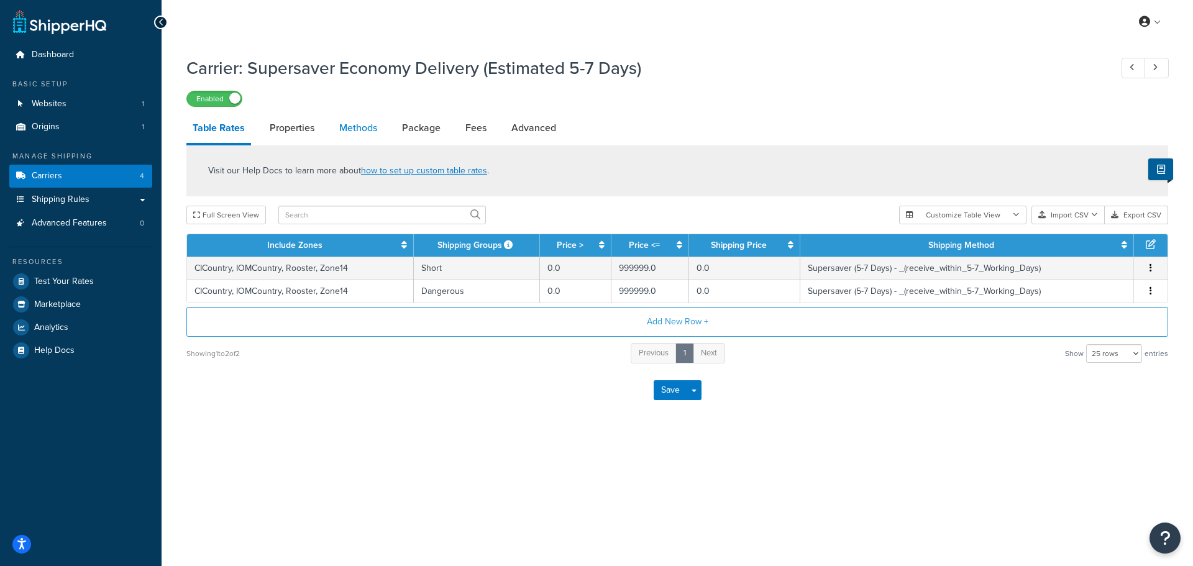
click at [351, 127] on link "Methods" at bounding box center [358, 128] width 50 height 30
select select "25"
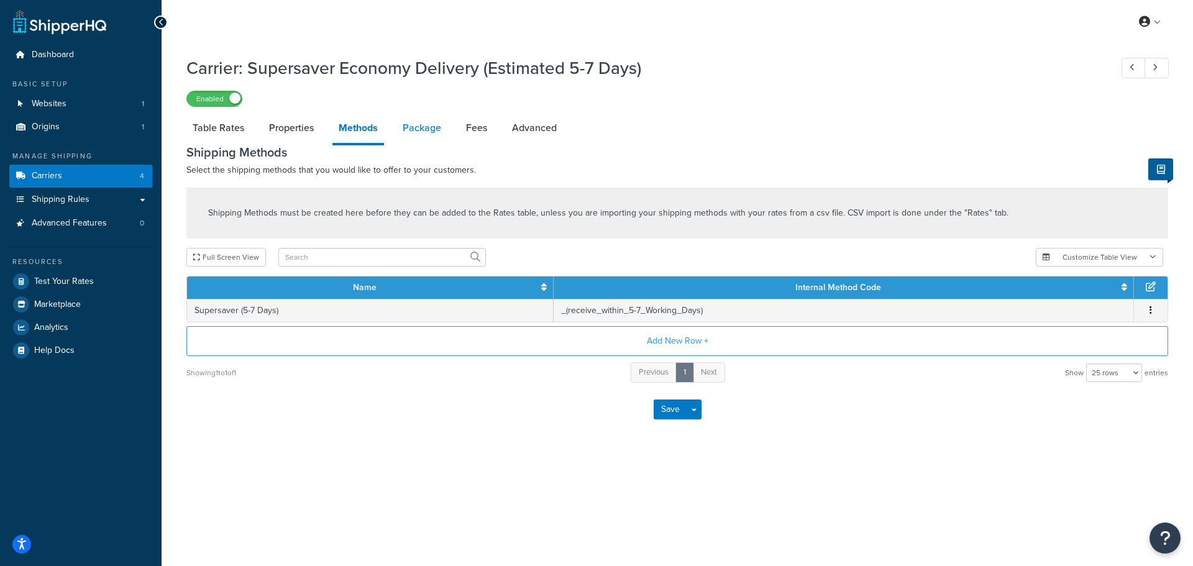
click at [411, 133] on link "Package" at bounding box center [422, 128] width 51 height 30
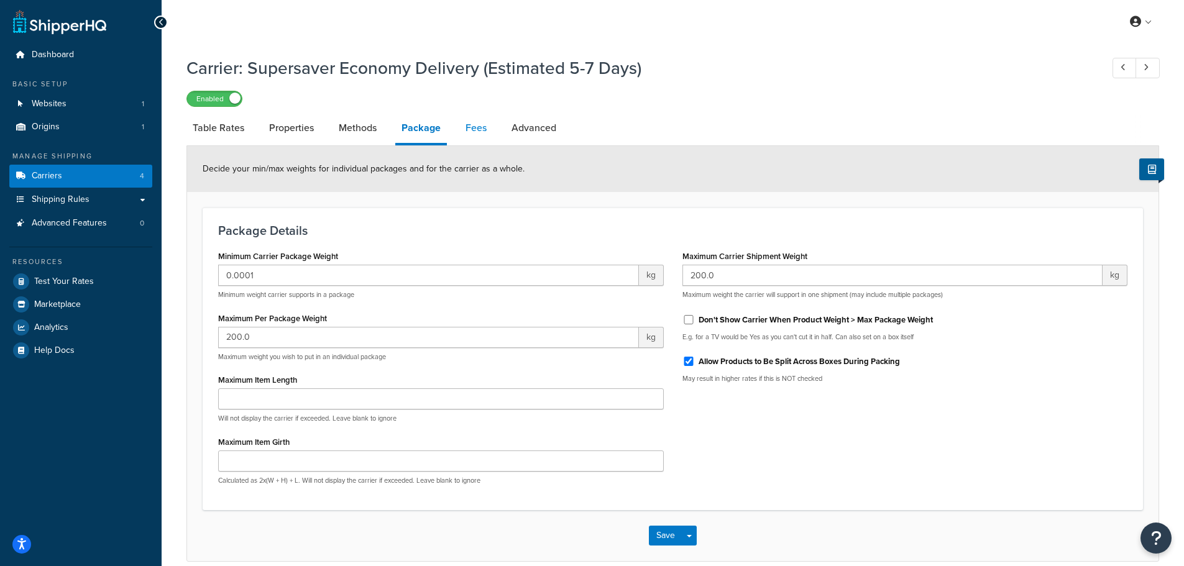
click at [465, 129] on link "Fees" at bounding box center [476, 128] width 34 height 30
select select "AFTER"
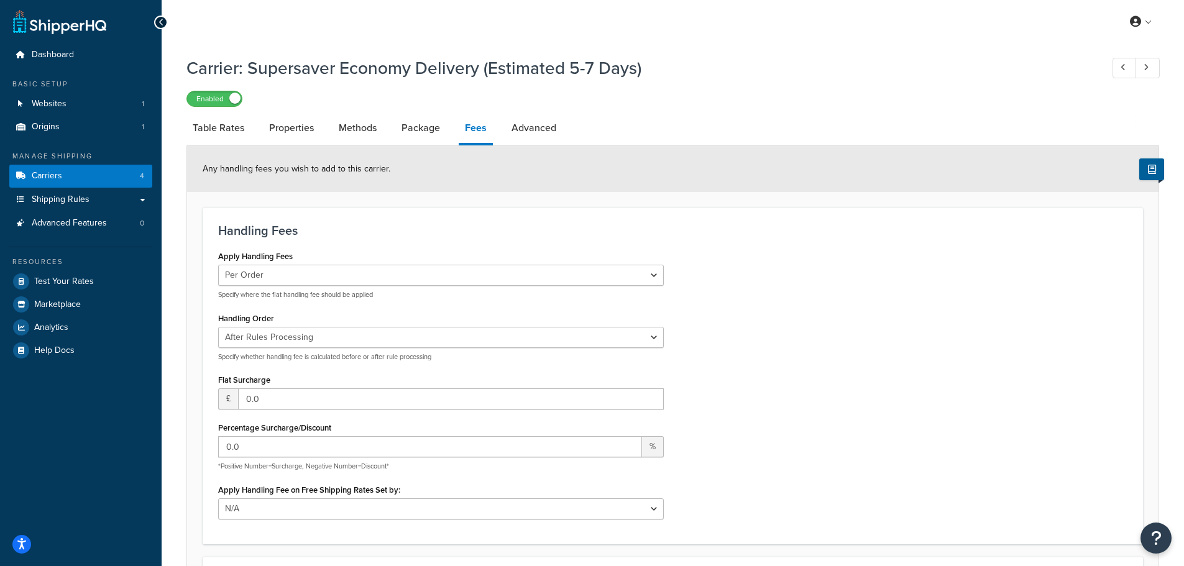
click at [568, 118] on li "Advanced" at bounding box center [540, 128] width 70 height 30
click at [528, 136] on link "Advanced" at bounding box center [533, 128] width 57 height 30
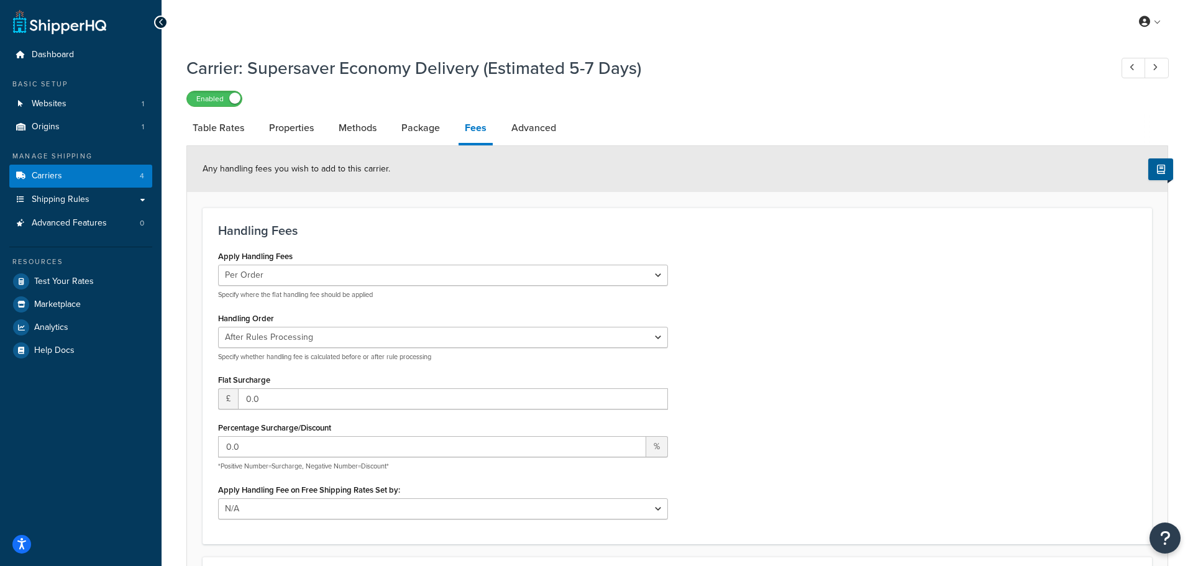
select select "false"
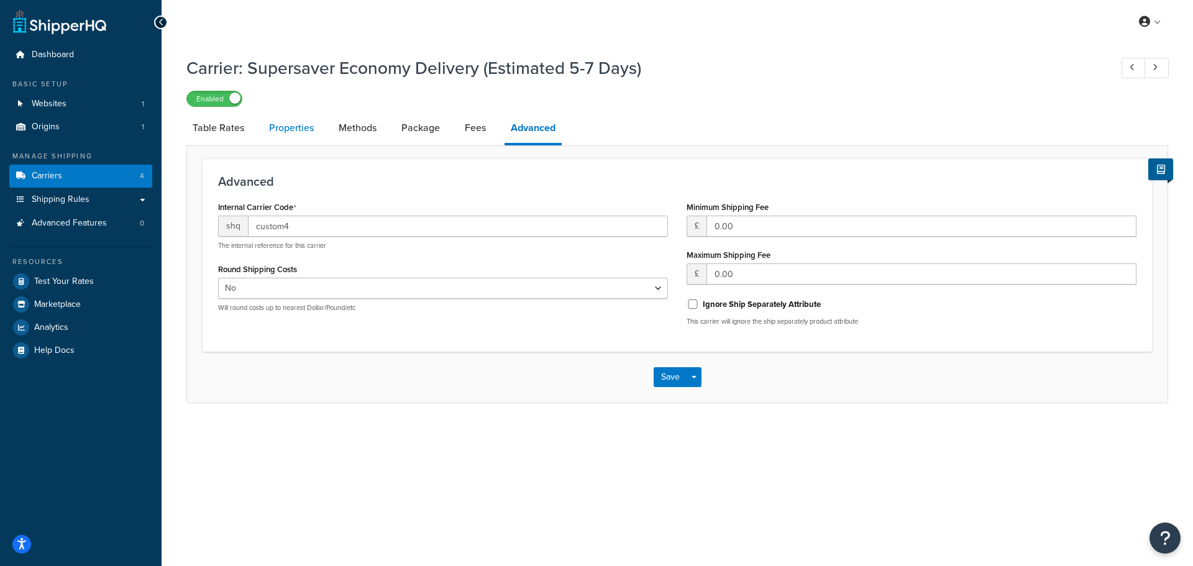
click at [293, 130] on link "Properties" at bounding box center [291, 128] width 57 height 30
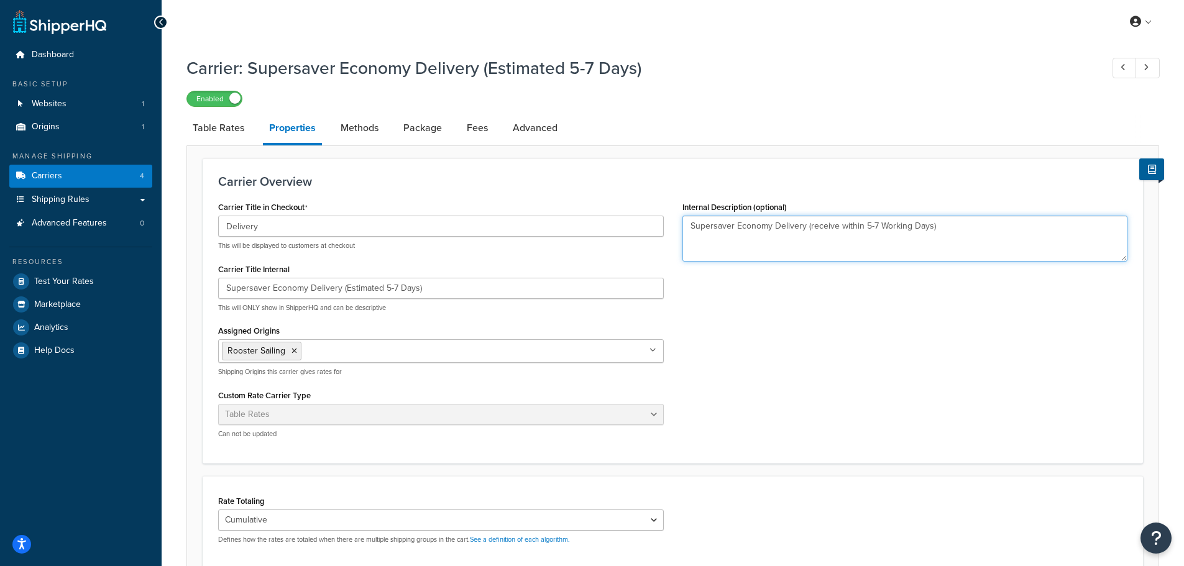
click at [974, 236] on textarea "Supersaver Economy Delivery (receive within 5-7 Working Days)" at bounding box center [905, 239] width 446 height 46
click at [471, 122] on link "Fees" at bounding box center [478, 128] width 34 height 30
select select "AFTER"
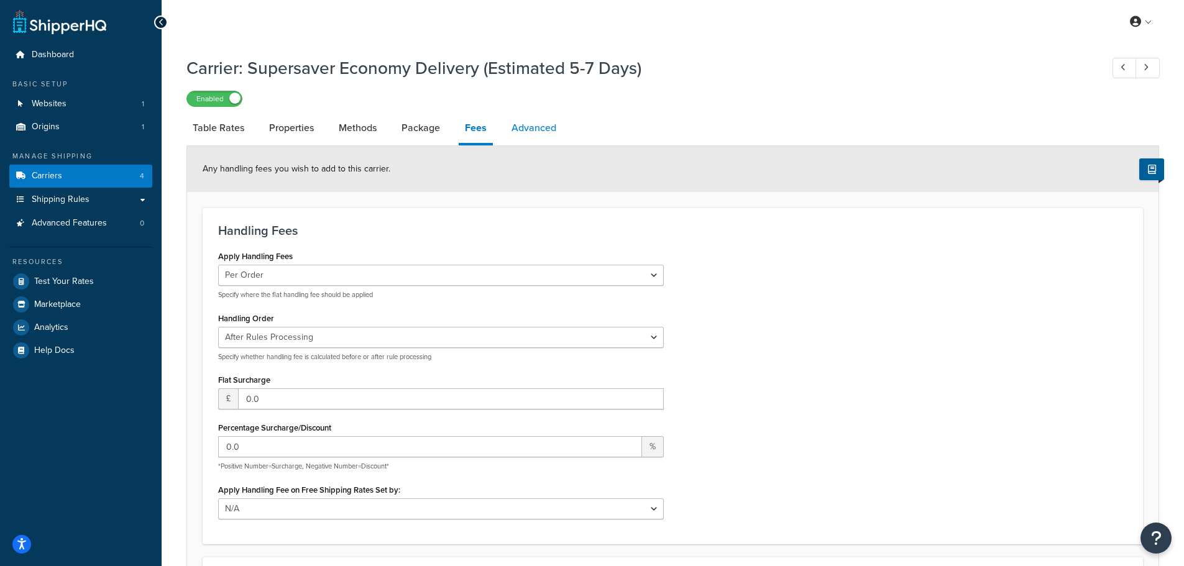
click at [530, 131] on link "Advanced" at bounding box center [533, 128] width 57 height 30
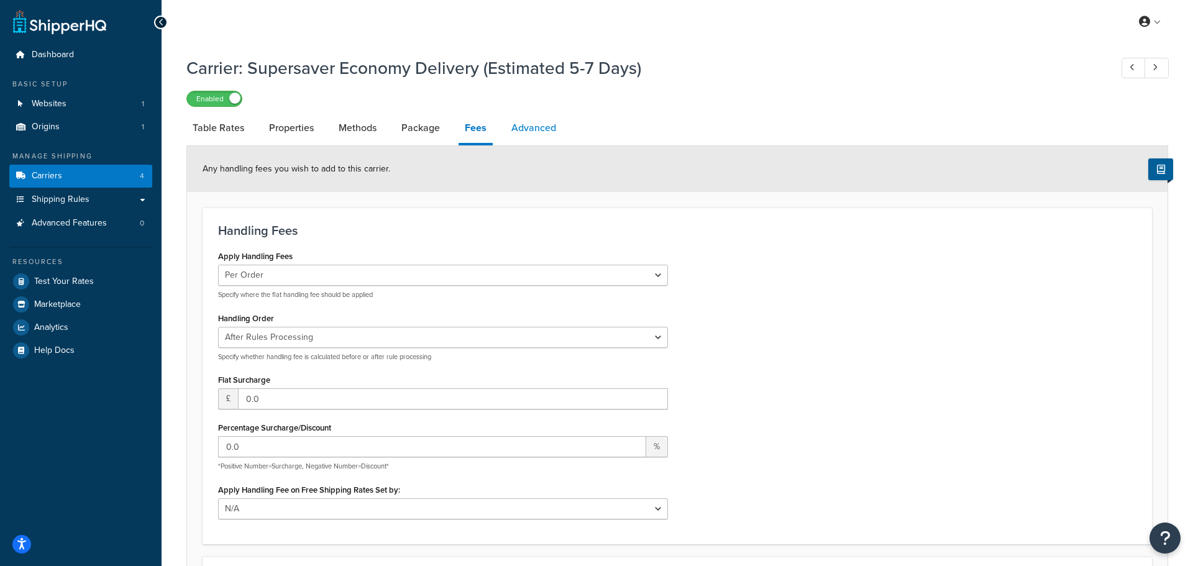
select select "false"
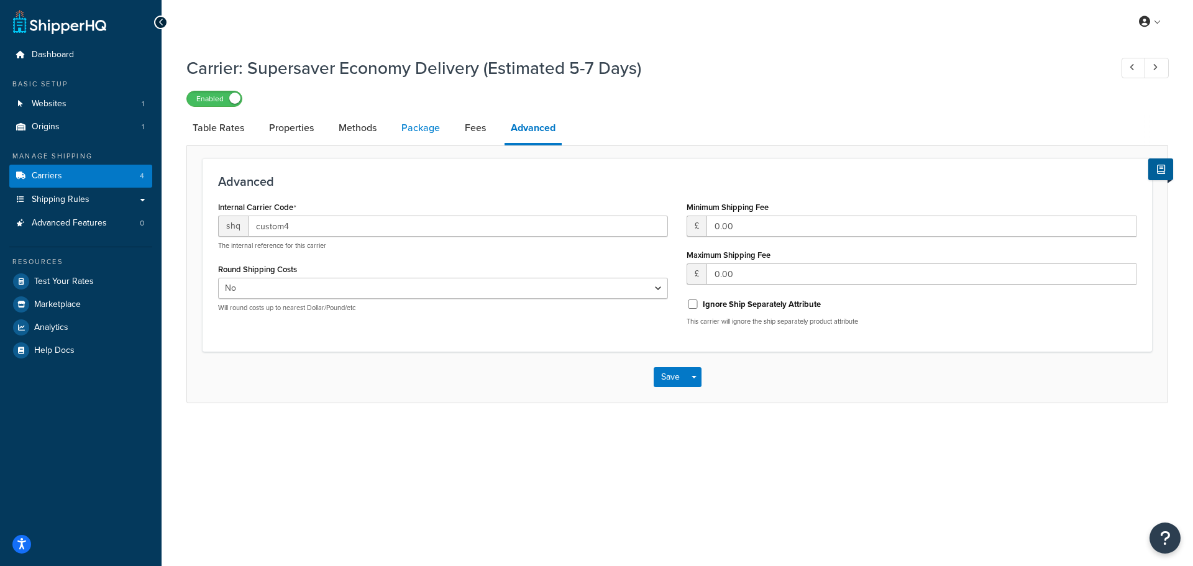
click at [442, 132] on link "Package" at bounding box center [420, 128] width 51 height 30
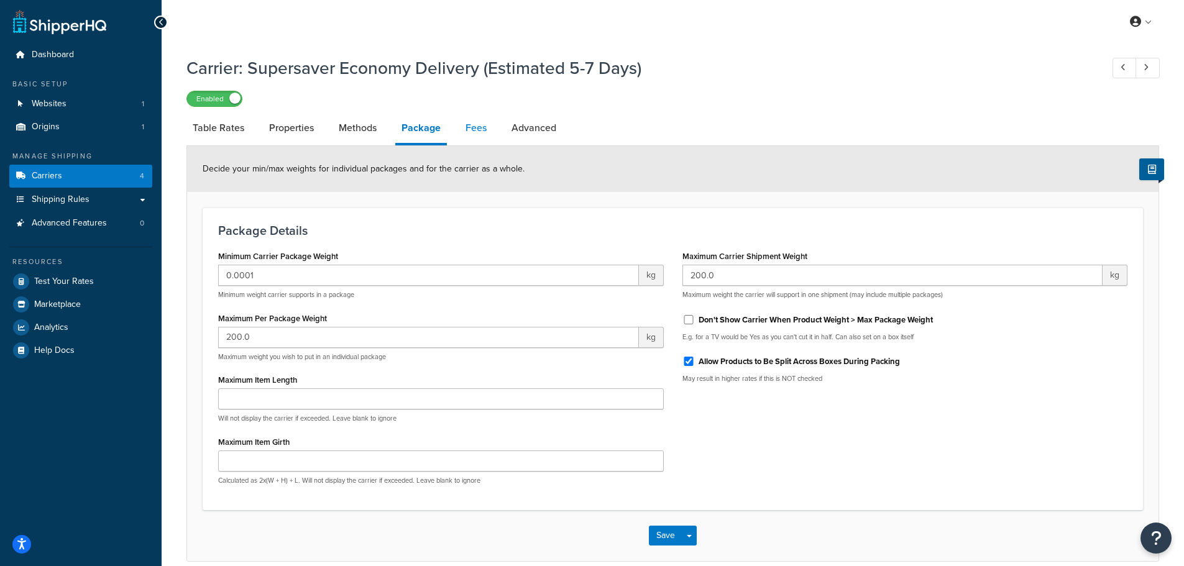
click at [483, 134] on link "Fees" at bounding box center [476, 128] width 34 height 30
select select "AFTER"
